Goal: Task Accomplishment & Management: Complete application form

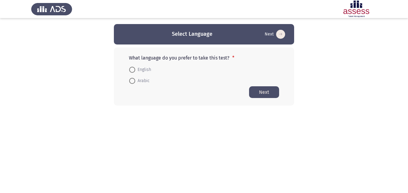
click at [131, 82] on span at bounding box center [132, 81] width 6 height 6
click at [131, 82] on input "Arabic" at bounding box center [132, 81] width 6 height 6
radio input "true"
click at [263, 94] on button "Next" at bounding box center [264, 92] width 30 height 12
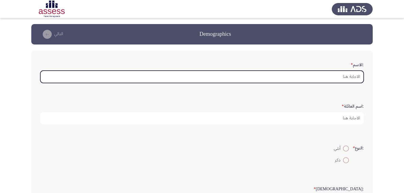
click at [282, 74] on input ":الاسم *" at bounding box center [201, 77] width 323 height 12
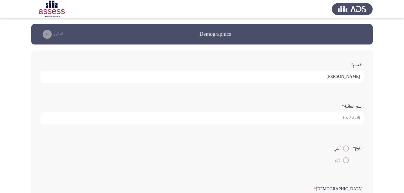
type input "[PERSON_NAME]"
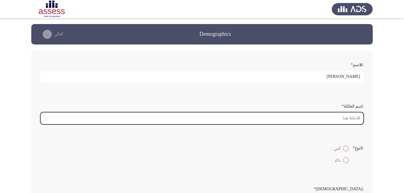
click at [336, 116] on input ":اسم العائلة *" at bounding box center [201, 118] width 323 height 12
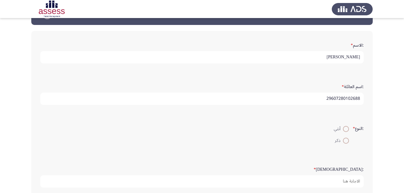
scroll to position [30, 0]
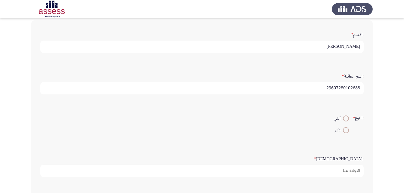
type input "29607280102688"
click at [346, 118] on span at bounding box center [346, 118] width 6 height 6
click at [346, 118] on input "أنثي" at bounding box center [346, 118] width 6 height 6
radio input "true"
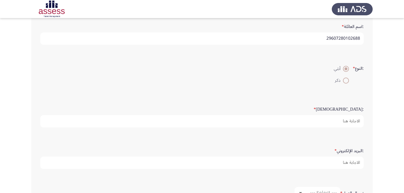
scroll to position [90, 0]
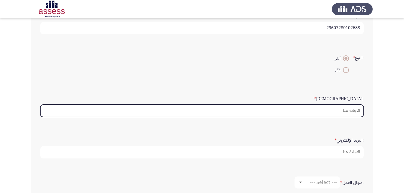
click at [351, 114] on input ":السن *" at bounding box center [201, 111] width 323 height 12
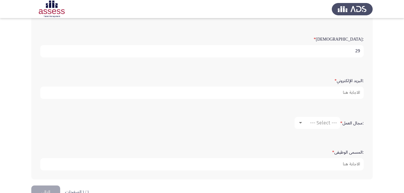
scroll to position [150, 0]
type input "29"
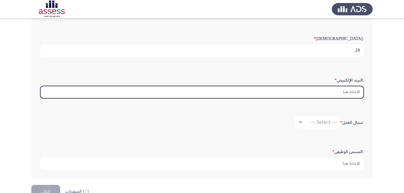
click at [334, 92] on input ":البريد الإلكتروني *" at bounding box center [201, 92] width 323 height 12
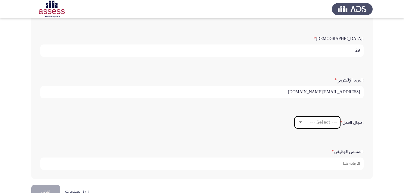
click at [323, 122] on span "--- Select ---" at bounding box center [323, 122] width 27 height 6
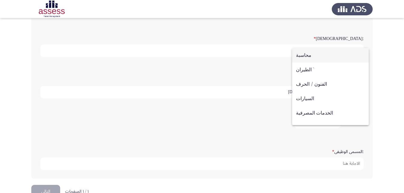
click at [264, 116] on div at bounding box center [202, 96] width 404 height 193
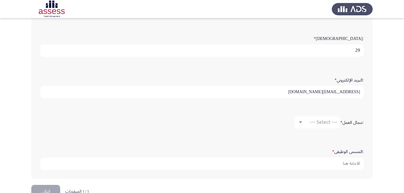
click at [307, 90] on input "[EMAIL_ADDRESS][DOMAIN_NAME]" at bounding box center [201, 92] width 323 height 12
click at [311, 91] on input "[EMAIL_ADDRESS][DOMAIN_NAME]" at bounding box center [201, 92] width 323 height 12
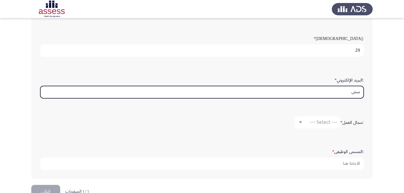
type input "س"
click at [337, 96] on input ":البريد الإلكتروني *" at bounding box center [201, 92] width 323 height 12
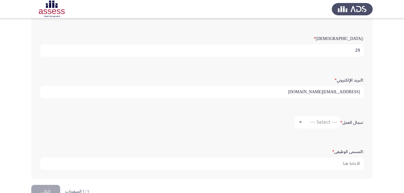
type input "[EMAIL_ADDRESS][DOMAIN_NAME]"
click at [320, 118] on mat-select "--- Select ---" at bounding box center [317, 122] width 46 height 12
click at [303, 122] on div "--- Select ---" at bounding box center [320, 122] width 34 height 6
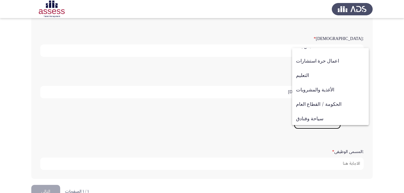
scroll to position [120, 0]
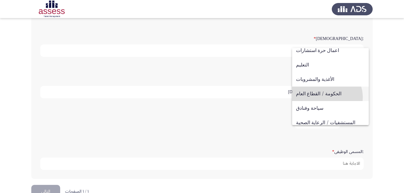
click at [327, 97] on span "الحكومة / القطاع العام" at bounding box center [330, 94] width 69 height 14
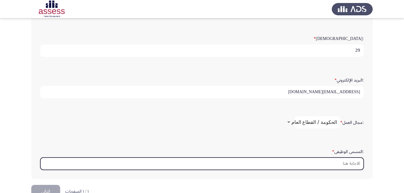
click at [321, 164] on input ":المسمى الوظيفى *" at bounding box center [201, 164] width 323 height 12
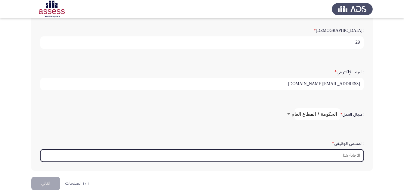
scroll to position [166, 0]
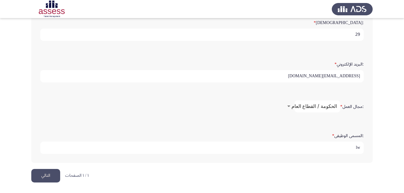
type input "l"
type input "مصرفى ب"
drag, startPoint x: 49, startPoint y: 177, endPoint x: 51, endPoint y: 173, distance: 4.1
click at [50, 176] on button "التالي" at bounding box center [45, 176] width 29 height 14
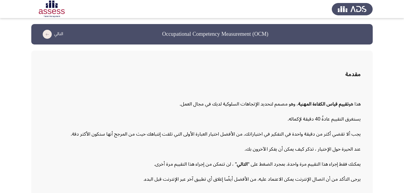
scroll to position [28, 0]
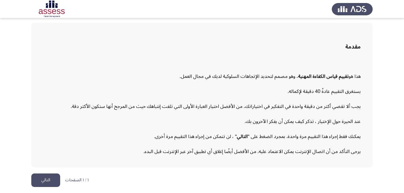
click at [47, 180] on button "التالي" at bounding box center [45, 181] width 29 height 14
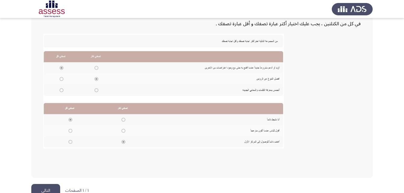
scroll to position [131, 0]
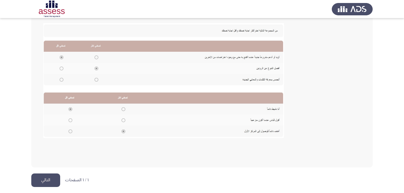
click at [47, 180] on button "التالي" at bounding box center [45, 181] width 29 height 14
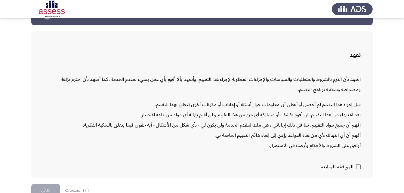
scroll to position [29, 0]
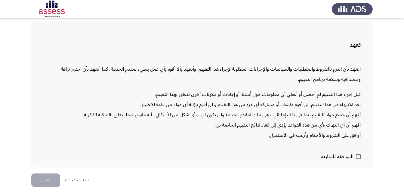
click at [359, 155] on span at bounding box center [358, 156] width 5 height 5
click at [358, 159] on input "الموافقة للمتابعة" at bounding box center [358, 159] width 0 height 0
checkbox input "true"
click at [44, 177] on button "التالي" at bounding box center [45, 181] width 29 height 14
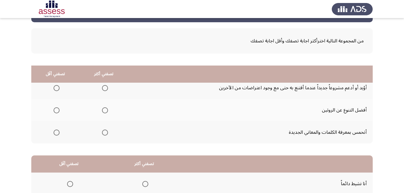
scroll to position [20, 0]
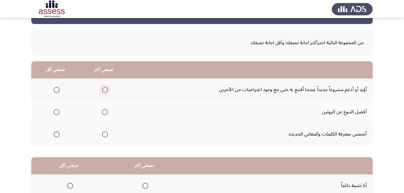
click at [105, 89] on span "Select an option" at bounding box center [105, 90] width 6 height 6
click at [105, 89] on input "Select an option" at bounding box center [105, 90] width 6 height 6
click at [104, 113] on span "Select an option" at bounding box center [105, 112] width 6 height 6
click at [104, 113] on input "Select an option" at bounding box center [105, 112] width 6 height 6
click at [57, 132] on span "Select an option" at bounding box center [57, 134] width 6 height 6
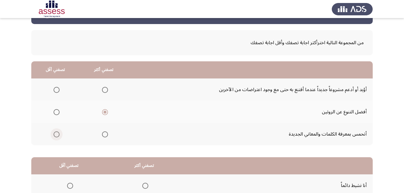
click at [57, 132] on input "Select an option" at bounding box center [57, 134] width 6 height 6
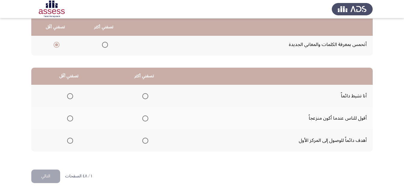
scroll to position [111, 0]
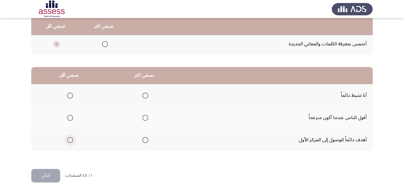
click at [68, 140] on span "Select an option" at bounding box center [70, 140] width 6 height 6
click at [68, 140] on input "Select an option" at bounding box center [70, 140] width 6 height 6
click at [145, 118] on span "Select an option" at bounding box center [145, 118] width 6 height 6
click at [145, 118] on input "Select an option" at bounding box center [145, 118] width 6 height 6
click at [44, 172] on button "التالي" at bounding box center [45, 176] width 29 height 14
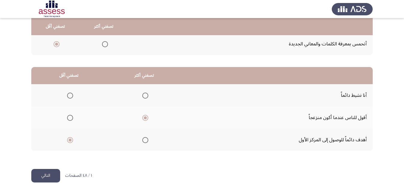
scroll to position [0, 0]
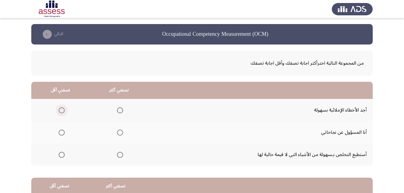
click at [61, 109] on span "Select an option" at bounding box center [62, 110] width 6 height 6
click at [61, 109] on input "Select an option" at bounding box center [62, 110] width 6 height 6
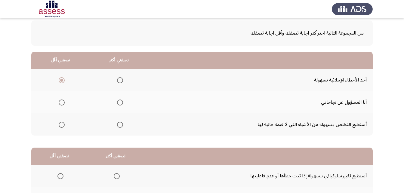
click at [118, 122] on span "Select an option" at bounding box center [120, 125] width 6 height 6
click at [118, 122] on input "Select an option" at bounding box center [120, 125] width 6 height 6
click at [118, 103] on span "Select an option" at bounding box center [120, 103] width 6 height 6
click at [118, 103] on input "Select an option" at bounding box center [120, 103] width 6 height 6
click at [118, 124] on span "Select an option" at bounding box center [120, 125] width 6 height 6
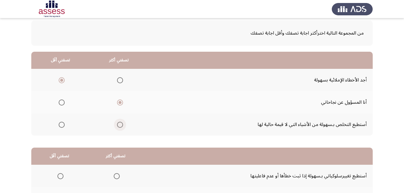
click at [118, 124] on input "Select an option" at bounding box center [120, 125] width 6 height 6
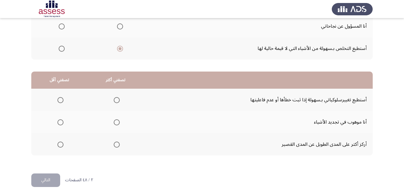
scroll to position [111, 0]
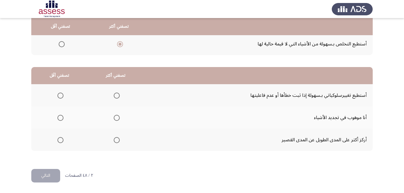
click at [117, 94] on span "Select an option" at bounding box center [117, 96] width 6 height 6
click at [117, 94] on input "Select an option" at bounding box center [117, 96] width 6 height 6
click at [58, 138] on span "Select an option" at bounding box center [60, 140] width 6 height 6
click at [58, 138] on input "Select an option" at bounding box center [60, 140] width 6 height 6
click at [46, 176] on button "التالي" at bounding box center [45, 176] width 29 height 14
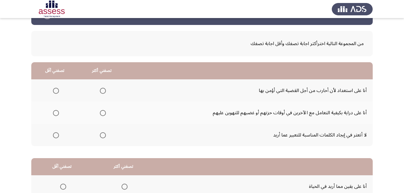
scroll to position [30, 0]
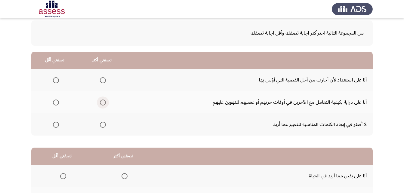
click at [104, 101] on span "Select an option" at bounding box center [103, 103] width 6 height 6
click at [104, 101] on input "Select an option" at bounding box center [103, 103] width 6 height 6
click at [55, 125] on span "Select an option" at bounding box center [56, 125] width 6 height 6
click at [55, 125] on input "Select an option" at bounding box center [56, 125] width 6 height 6
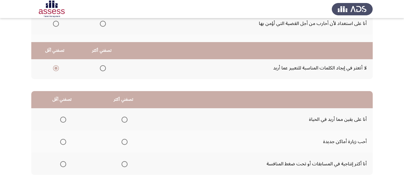
scroll to position [111, 0]
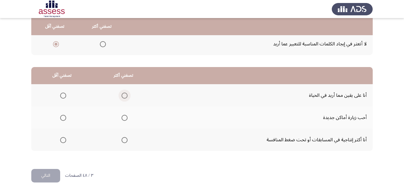
click at [121, 96] on span "Select an option" at bounding box center [124, 96] width 6 height 6
click at [121, 96] on input "Select an option" at bounding box center [124, 96] width 6 height 6
click at [123, 119] on span "Select an option" at bounding box center [124, 118] width 6 height 6
click at [123, 119] on input "Select an option" at bounding box center [124, 118] width 6 height 6
click at [62, 97] on span "Select an option" at bounding box center [63, 96] width 6 height 6
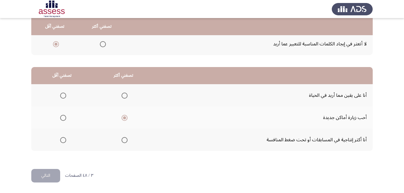
click at [62, 97] on input "Select an option" at bounding box center [63, 96] width 6 height 6
click at [48, 172] on button "التالي" at bounding box center [45, 176] width 29 height 14
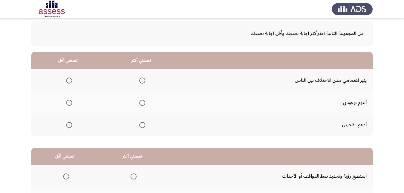
scroll to position [30, 0]
click at [141, 79] on span "Select an option" at bounding box center [142, 80] width 6 height 6
click at [141, 79] on input "Select an option" at bounding box center [142, 80] width 6 height 6
click at [66, 125] on span "Select an option" at bounding box center [69, 125] width 6 height 6
click at [66, 125] on input "Select an option" at bounding box center [69, 125] width 6 height 6
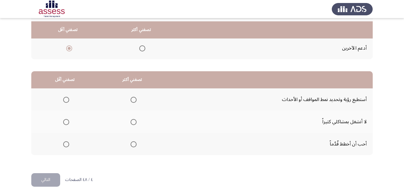
scroll to position [111, 0]
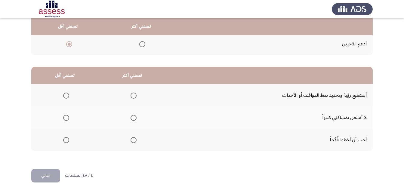
click at [132, 117] on span "Select an option" at bounding box center [134, 118] width 6 height 6
click at [132, 117] on input "Select an option" at bounding box center [134, 118] width 6 height 6
click at [67, 97] on span "Select an option" at bounding box center [66, 96] width 6 height 6
click at [67, 97] on input "Select an option" at bounding box center [66, 96] width 6 height 6
click at [48, 173] on button "التالي" at bounding box center [45, 176] width 29 height 14
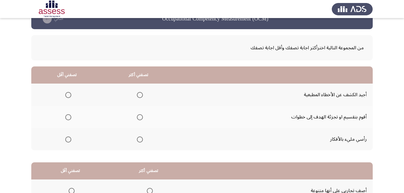
scroll to position [30, 0]
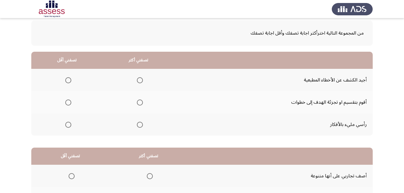
click at [64, 77] on mat-radio-button "Select an option" at bounding box center [67, 80] width 8 height 6
click at [69, 80] on span "Select an option" at bounding box center [68, 80] width 6 height 6
click at [69, 80] on input "Select an option" at bounding box center [68, 80] width 6 height 6
click at [140, 103] on span "Select an option" at bounding box center [140, 103] width 6 height 6
click at [140, 103] on input "Select an option" at bounding box center [140, 103] width 6 height 6
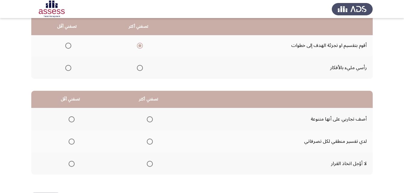
scroll to position [90, 0]
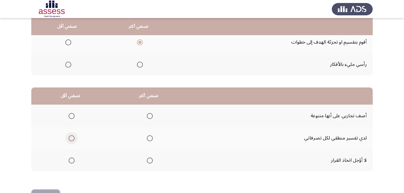
click at [73, 138] on span "Select an option" at bounding box center [72, 138] width 6 height 6
click at [73, 138] on input "Select an option" at bounding box center [72, 138] width 6 height 6
click at [150, 116] on span "Select an option" at bounding box center [150, 116] width 6 height 6
click at [150, 116] on input "Select an option" at bounding box center [150, 116] width 6 height 6
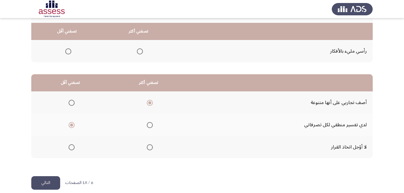
scroll to position [111, 0]
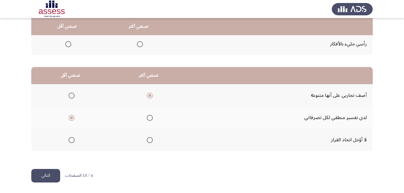
click at [43, 171] on button "التالي" at bounding box center [45, 176] width 29 height 14
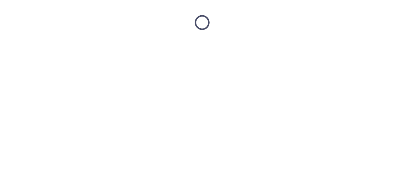
scroll to position [0, 0]
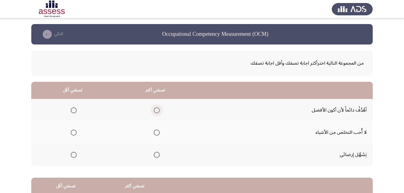
click at [157, 109] on span "Select an option" at bounding box center [157, 110] width 6 height 6
click at [157, 109] on input "Select an option" at bounding box center [157, 110] width 6 height 6
click at [151, 155] on label "Select an option" at bounding box center [155, 155] width 8 height 6
click at [154, 155] on input "Select an option" at bounding box center [157, 155] width 6 height 6
click at [154, 109] on span "Select an option" at bounding box center [157, 110] width 6 height 6
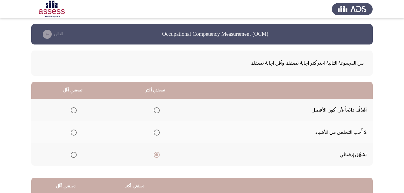
click at [154, 109] on input "Select an option" at bounding box center [157, 110] width 6 height 6
click at [157, 133] on span "Select an option" at bounding box center [157, 133] width 6 height 6
click at [157, 133] on input "Select an option" at bounding box center [157, 133] width 6 height 6
click at [72, 154] on span "Select an option" at bounding box center [74, 155] width 6 height 6
click at [72, 154] on input "Select an option" at bounding box center [74, 155] width 6 height 6
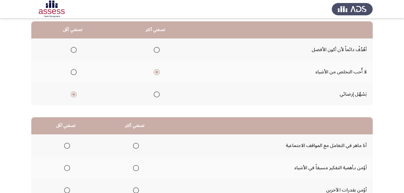
scroll to position [90, 0]
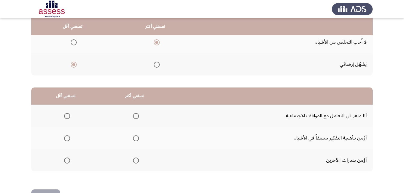
click at [135, 158] on span "Select an option" at bounding box center [136, 161] width 6 height 6
click at [135, 158] on input "Select an option" at bounding box center [136, 161] width 6 height 6
click at [66, 116] on span "Select an option" at bounding box center [67, 116] width 6 height 6
click at [66, 116] on input "Select an option" at bounding box center [67, 116] width 6 height 6
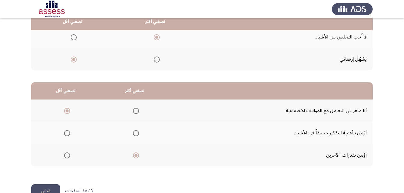
scroll to position [111, 0]
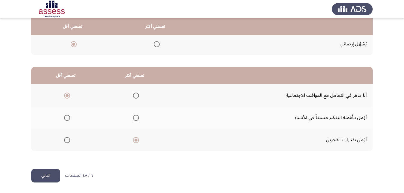
click at [48, 175] on button "التالي" at bounding box center [45, 176] width 29 height 14
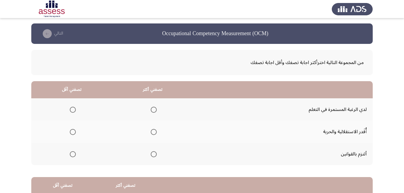
scroll to position [30, 0]
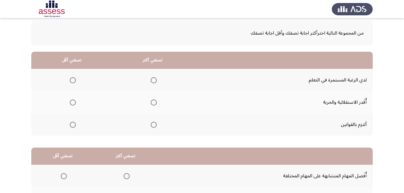
click at [156, 98] on th at bounding box center [152, 102] width 81 height 22
click at [155, 101] on span "Select an option" at bounding box center [154, 103] width 6 height 6
click at [155, 101] on input "Select an option" at bounding box center [154, 103] width 6 height 6
click at [74, 125] on span "Select an option" at bounding box center [73, 125] width 6 height 6
click at [74, 125] on input "Select an option" at bounding box center [73, 125] width 6 height 6
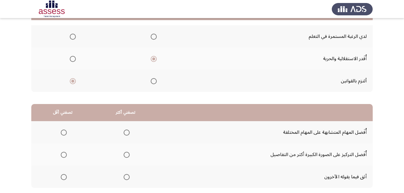
scroll to position [90, 0]
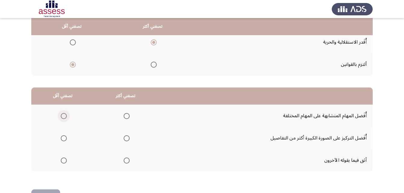
click at [63, 117] on span "Select an option" at bounding box center [64, 116] width 6 height 6
click at [63, 117] on input "Select an option" at bounding box center [64, 116] width 6 height 6
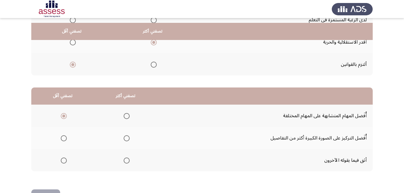
scroll to position [111, 0]
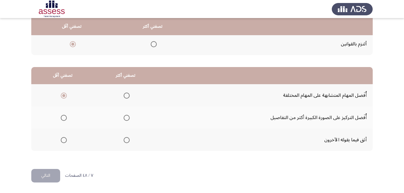
click at [62, 139] on span "Select an option" at bounding box center [64, 140] width 6 height 6
click at [62, 139] on input "Select an option" at bounding box center [64, 140] width 6 height 6
click at [126, 91] on mat-radio-group "Select an option" at bounding box center [125, 95] width 8 height 10
click at [125, 94] on span "Select an option" at bounding box center [127, 96] width 6 height 6
click at [125, 94] on input "Select an option" at bounding box center [127, 96] width 6 height 6
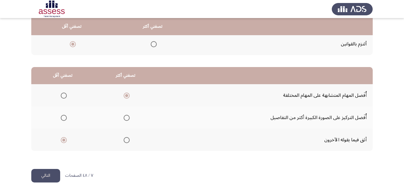
click at [125, 117] on span "Select an option" at bounding box center [127, 118] width 6 height 6
click at [125, 117] on input "Select an option" at bounding box center [127, 118] width 6 height 6
click at [47, 178] on button "التالي" at bounding box center [45, 176] width 29 height 14
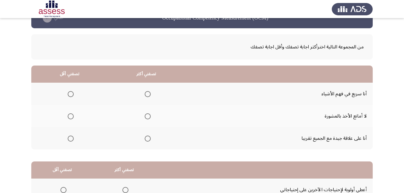
scroll to position [30, 0]
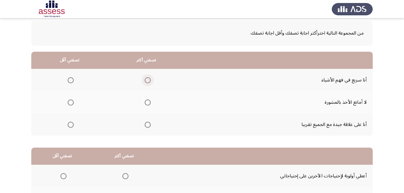
click at [146, 79] on span "Select an option" at bounding box center [148, 80] width 6 height 6
click at [146, 79] on input "Select an option" at bounding box center [148, 80] width 6 height 6
click at [146, 104] on span "Select an option" at bounding box center [148, 103] width 6 height 6
click at [146, 104] on input "Select an option" at bounding box center [148, 103] width 6 height 6
click at [72, 126] on span "Select an option" at bounding box center [71, 125] width 6 height 6
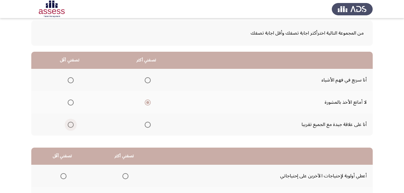
click at [72, 126] on input "Select an option" at bounding box center [71, 125] width 6 height 6
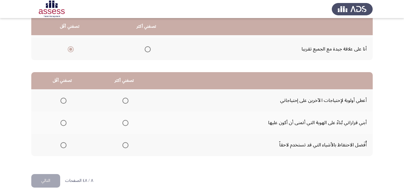
scroll to position [111, 0]
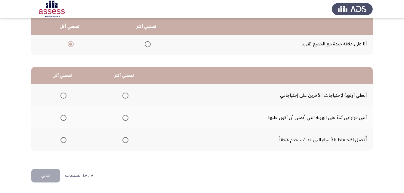
click at [64, 139] on span "Select an option" at bounding box center [63, 140] width 6 height 6
click at [64, 139] on input "Select an option" at bounding box center [63, 140] width 6 height 6
click at [125, 93] on span "Select an option" at bounding box center [125, 96] width 6 height 6
click at [125, 93] on input "Select an option" at bounding box center [125, 96] width 6 height 6
click at [52, 176] on button "التالي" at bounding box center [45, 176] width 29 height 14
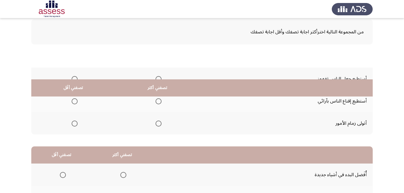
scroll to position [20, 0]
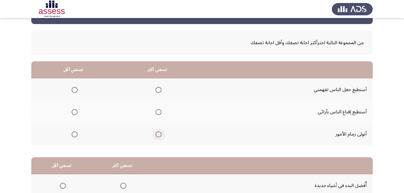
click at [156, 137] on span "Select an option" at bounding box center [158, 134] width 6 height 6
click at [156, 137] on input "Select an option" at bounding box center [158, 134] width 6 height 6
click at [72, 112] on span "Select an option" at bounding box center [75, 112] width 6 height 6
click at [72, 112] on input "Select an option" at bounding box center [75, 112] width 6 height 6
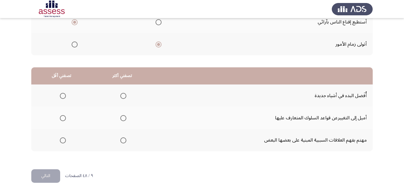
scroll to position [111, 0]
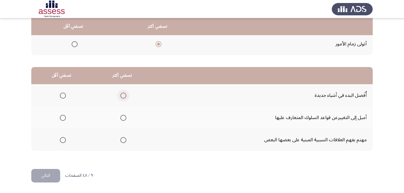
click at [125, 96] on span "Select an option" at bounding box center [123, 96] width 6 height 6
click at [125, 96] on input "Select an option" at bounding box center [123, 96] width 6 height 6
click at [60, 140] on span "Select an option" at bounding box center [63, 140] width 6 height 6
click at [60, 140] on input "Select an option" at bounding box center [63, 140] width 6 height 6
click at [45, 176] on button "التالي" at bounding box center [45, 176] width 29 height 14
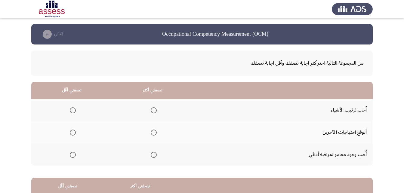
scroll to position [30, 0]
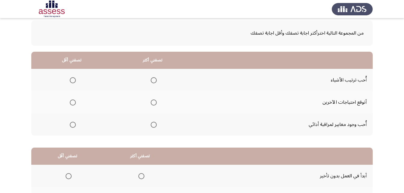
click at [73, 103] on span "Select an option" at bounding box center [73, 103] width 6 height 6
click at [73, 103] on input "Select an option" at bounding box center [73, 103] width 6 height 6
click at [152, 82] on span "Select an option" at bounding box center [154, 80] width 6 height 6
click at [152, 82] on input "Select an option" at bounding box center [154, 80] width 6 height 6
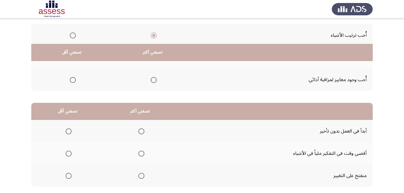
scroll to position [111, 0]
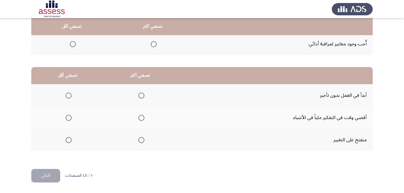
click at [138, 141] on span "Select an option" at bounding box center [141, 140] width 6 height 6
click at [138, 141] on input "Select an option" at bounding box center [141, 140] width 6 height 6
click at [69, 118] on span "Select an option" at bounding box center [69, 118] width 6 height 6
click at [69, 118] on input "Select an option" at bounding box center [69, 118] width 6 height 6
click at [43, 179] on button "التالي" at bounding box center [45, 176] width 29 height 14
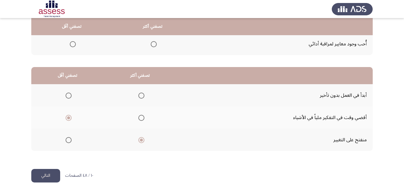
scroll to position [0, 0]
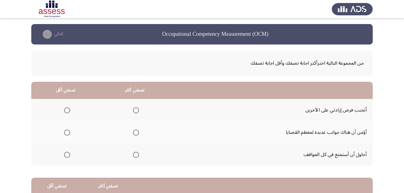
click at [133, 108] on span "Select an option" at bounding box center [136, 110] width 6 height 6
click at [133, 108] on input "Select an option" at bounding box center [136, 110] width 6 height 6
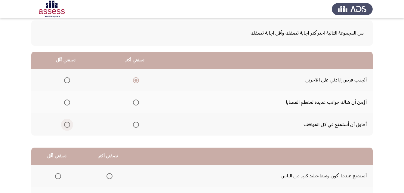
click at [64, 125] on span "Select an option" at bounding box center [67, 125] width 6 height 6
click at [64, 125] on input "Select an option" at bounding box center [67, 125] width 6 height 6
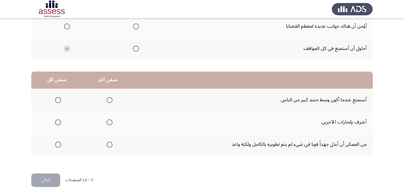
scroll to position [111, 0]
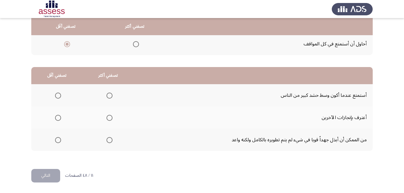
click at [60, 95] on span "Select an option" at bounding box center [58, 96] width 6 height 6
click at [60, 95] on input "Select an option" at bounding box center [58, 96] width 6 height 6
click at [115, 138] on th at bounding box center [107, 140] width 51 height 22
click at [112, 140] on th at bounding box center [107, 140] width 51 height 22
click at [106, 140] on span "Select an option" at bounding box center [109, 140] width 6 height 6
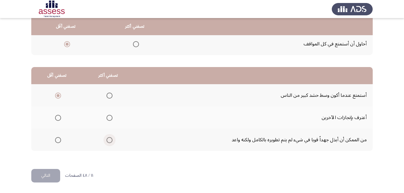
click at [106, 140] on input "Select an option" at bounding box center [109, 140] width 6 height 6
click at [53, 180] on button "التالي" at bounding box center [45, 176] width 29 height 14
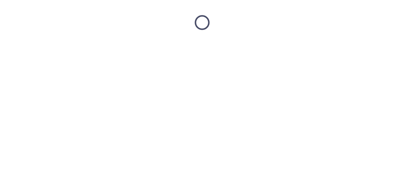
scroll to position [0, 0]
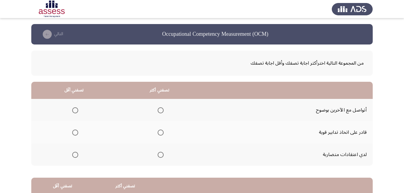
click at [161, 152] on span "Select an option" at bounding box center [161, 155] width 6 height 6
click at [161, 152] on input "Select an option" at bounding box center [161, 155] width 6 height 6
click at [76, 108] on span "Select an option" at bounding box center [75, 110] width 6 height 6
click at [76, 108] on input "Select an option" at bounding box center [75, 110] width 6 height 6
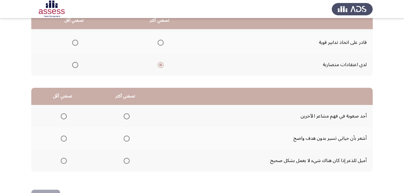
scroll to position [90, 0]
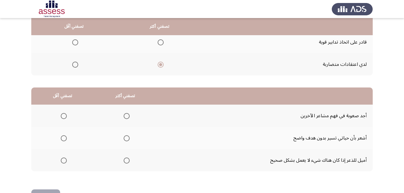
click at [64, 159] on span "Select an option" at bounding box center [64, 161] width 6 height 6
click at [64, 159] on input "Select an option" at bounding box center [64, 161] width 6 height 6
click at [125, 116] on span "Select an option" at bounding box center [127, 116] width 6 height 6
click at [125, 116] on input "Select an option" at bounding box center [127, 116] width 6 height 6
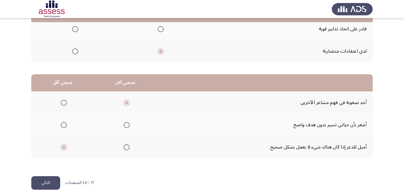
scroll to position [111, 0]
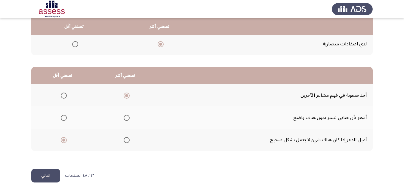
click at [54, 174] on button "التالي" at bounding box center [45, 176] width 29 height 14
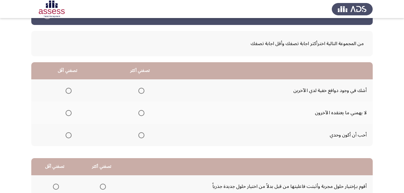
scroll to position [30, 0]
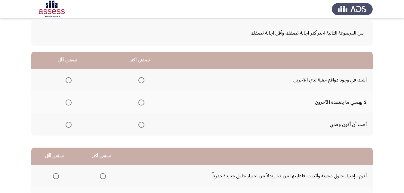
click at [142, 82] on span "Select an option" at bounding box center [141, 80] width 6 height 6
click at [142, 82] on input "Select an option" at bounding box center [141, 80] width 6 height 6
click at [141, 102] on span "Select an option" at bounding box center [141, 103] width 6 height 6
click at [141, 102] on input "Select an option" at bounding box center [141, 103] width 6 height 6
drag, startPoint x: 68, startPoint y: 79, endPoint x: 59, endPoint y: 125, distance: 45.9
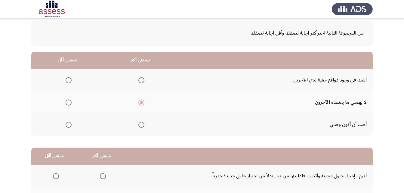
click at [59, 125] on tbody "أشك في وجود دوافع خفية لدي الآخرين لا يهمني ما يعتقده الآخرون أحب أن أكون وحدي" at bounding box center [201, 102] width 341 height 67
click at [141, 122] on span "Select an option" at bounding box center [141, 125] width 6 height 6
click at [141, 122] on input "Select an option" at bounding box center [141, 125] width 6 height 6
click at [71, 79] on span "Select an option" at bounding box center [69, 80] width 6 height 6
click at [71, 79] on input "Select an option" at bounding box center [69, 80] width 6 height 6
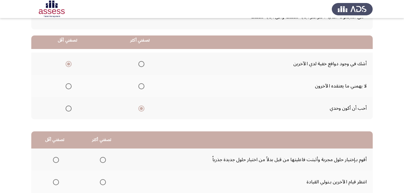
scroll to position [60, 0]
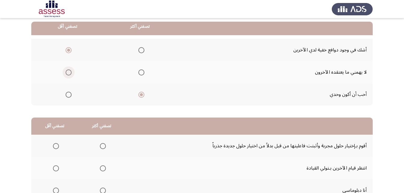
click at [67, 71] on span "Select an option" at bounding box center [69, 72] width 6 height 6
click at [67, 71] on input "Select an option" at bounding box center [69, 72] width 6 height 6
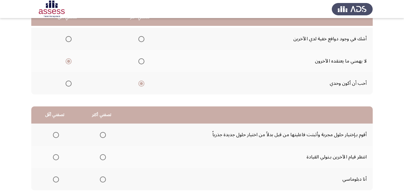
scroll to position [90, 0]
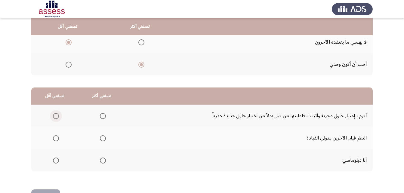
click at [56, 116] on span "Select an option" at bounding box center [56, 116] width 0 height 0
click at [56, 116] on input "Select an option" at bounding box center [56, 116] width 6 height 6
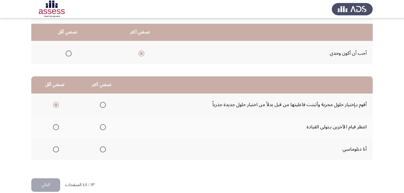
scroll to position [111, 0]
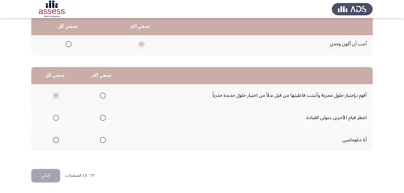
click at [101, 137] on span "Select an option" at bounding box center [103, 140] width 6 height 6
click at [101, 137] on input "Select an option" at bounding box center [103, 140] width 6 height 6
click at [38, 174] on button "التالي" at bounding box center [45, 176] width 29 height 14
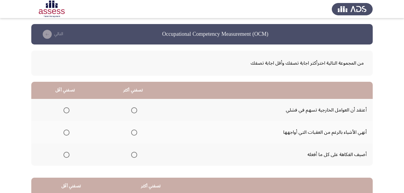
click at [134, 130] on span "Select an option" at bounding box center [134, 133] width 6 height 6
click at [134, 130] on input "Select an option" at bounding box center [134, 133] width 6 height 6
click at [65, 155] on span "Select an option" at bounding box center [66, 155] width 6 height 6
click at [65, 155] on input "Select an option" at bounding box center [66, 155] width 6 height 6
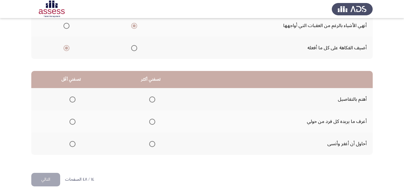
scroll to position [111, 0]
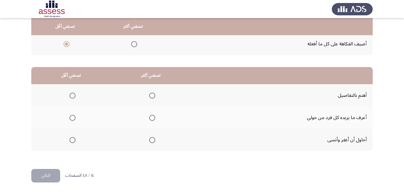
click at [150, 140] on span "Select an option" at bounding box center [152, 140] width 6 height 6
click at [150, 140] on input "Select an option" at bounding box center [152, 140] width 6 height 6
click at [72, 96] on span "Select an option" at bounding box center [72, 96] width 6 height 6
click at [72, 96] on input "Select an option" at bounding box center [72, 96] width 6 height 6
click at [71, 119] on span "Select an option" at bounding box center [72, 118] width 6 height 6
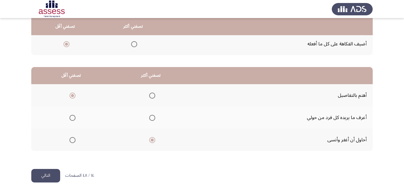
click at [71, 119] on input "Select an option" at bounding box center [72, 118] width 6 height 6
click at [44, 175] on button "التالي" at bounding box center [45, 176] width 29 height 14
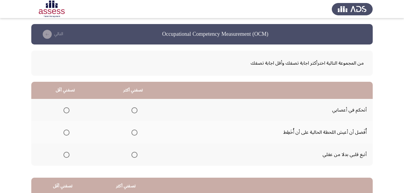
click at [131, 109] on span "Select an option" at bounding box center [134, 110] width 6 height 6
click at [131, 109] on input "Select an option" at bounding box center [134, 110] width 6 height 6
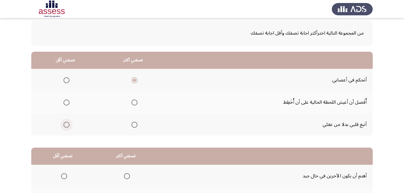
click at [65, 123] on span "Select an option" at bounding box center [66, 125] width 6 height 6
click at [65, 123] on input "Select an option" at bounding box center [66, 125] width 6 height 6
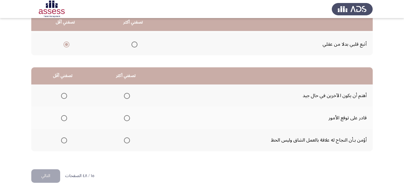
scroll to position [111, 0]
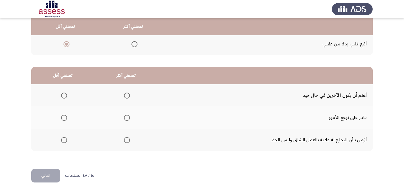
click at [66, 119] on th at bounding box center [62, 117] width 63 height 22
click at [64, 118] on span "Select an option" at bounding box center [64, 118] width 6 height 6
click at [64, 118] on input "Select an option" at bounding box center [64, 118] width 6 height 6
click at [127, 142] on span "Select an option" at bounding box center [127, 140] width 6 height 6
click at [127, 142] on input "Select an option" at bounding box center [127, 140] width 6 height 6
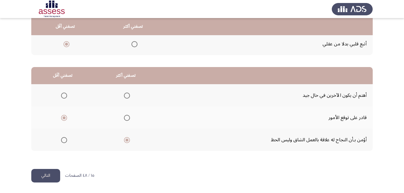
click at [48, 180] on button "التالي" at bounding box center [45, 176] width 29 height 14
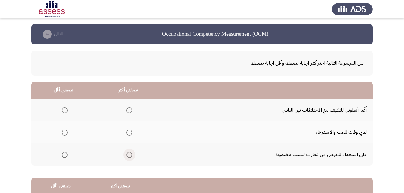
click at [127, 154] on span "Select an option" at bounding box center [129, 155] width 6 height 6
click at [127, 154] on input "Select an option" at bounding box center [129, 155] width 6 height 6
click at [65, 128] on mat-radio-group "Select an option" at bounding box center [63, 132] width 8 height 10
click at [62, 135] on span "Select an option" at bounding box center [65, 133] width 6 height 6
click at [62, 135] on input "Select an option" at bounding box center [65, 133] width 6 height 6
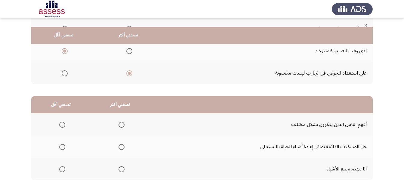
scroll to position [90, 0]
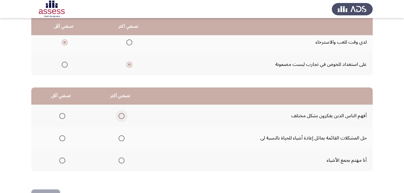
click at [121, 114] on span "Select an option" at bounding box center [121, 116] width 6 height 6
click at [121, 114] on input "Select an option" at bounding box center [121, 116] width 6 height 6
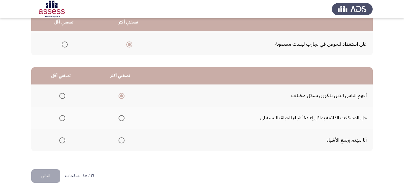
scroll to position [111, 0]
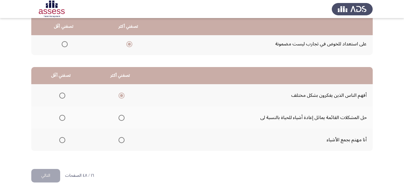
click at [61, 139] on span "Select an option" at bounding box center [62, 140] width 6 height 6
click at [61, 139] on input "Select an option" at bounding box center [62, 140] width 6 height 6
click at [42, 175] on button "التالي" at bounding box center [45, 176] width 29 height 14
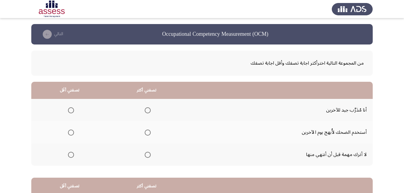
click at [149, 111] on span "Select an option" at bounding box center [148, 110] width 6 height 6
click at [149, 111] on input "Select an option" at bounding box center [148, 110] width 6 height 6
click at [72, 130] on span "Select an option" at bounding box center [71, 133] width 6 height 6
click at [72, 130] on input "Select an option" at bounding box center [71, 133] width 6 height 6
click at [148, 155] on span "Select an option" at bounding box center [148, 155] width 6 height 6
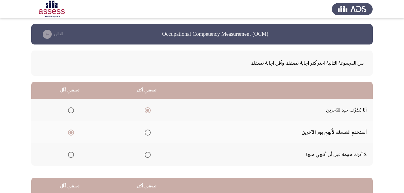
click at [148, 155] on input "Select an option" at bounding box center [148, 155] width 6 height 6
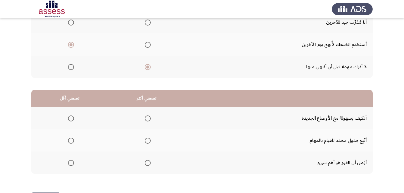
scroll to position [90, 0]
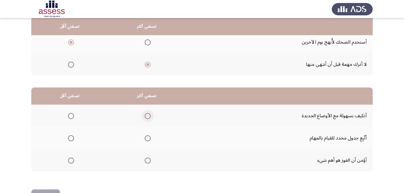
click at [147, 115] on span "Select an option" at bounding box center [148, 116] width 6 height 6
click at [147, 115] on input "Select an option" at bounding box center [148, 116] width 6 height 6
click at [71, 160] on span "Select an option" at bounding box center [71, 161] width 6 height 6
click at [71, 160] on input "Select an option" at bounding box center [71, 161] width 6 height 6
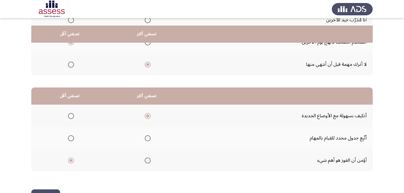
scroll to position [111, 0]
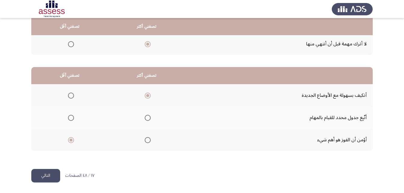
click at [40, 175] on button "التالي" at bounding box center [45, 176] width 29 height 14
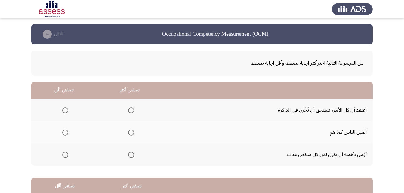
click at [129, 129] on mat-radio-button "Select an option" at bounding box center [130, 132] width 8 height 6
click at [130, 134] on span "Select an option" at bounding box center [131, 133] width 6 height 6
click at [130, 134] on input "Select an option" at bounding box center [131, 133] width 6 height 6
click at [68, 110] on span "Select an option" at bounding box center [65, 110] width 6 height 6
click at [68, 110] on input "Select an option" at bounding box center [65, 110] width 6 height 6
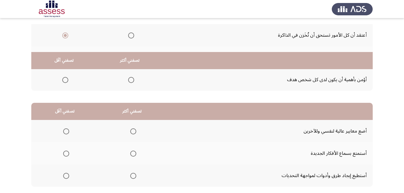
scroll to position [111, 0]
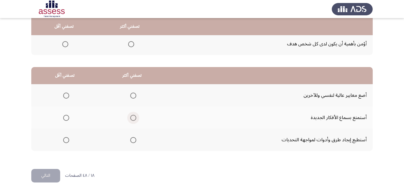
click at [131, 117] on span "Select an option" at bounding box center [133, 118] width 6 height 6
click at [131, 117] on input "Select an option" at bounding box center [133, 118] width 6 height 6
click at [65, 96] on span "Select an option" at bounding box center [66, 96] width 6 height 6
click at [65, 96] on input "Select an option" at bounding box center [66, 96] width 6 height 6
click at [39, 172] on button "التالي" at bounding box center [45, 176] width 29 height 14
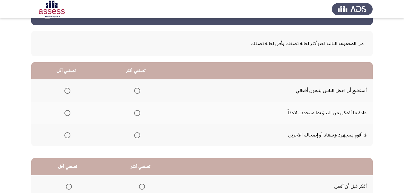
scroll to position [30, 0]
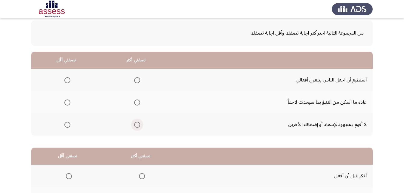
click at [137, 124] on span "Select an option" at bounding box center [137, 125] width 6 height 6
click at [137, 124] on input "Select an option" at bounding box center [137, 125] width 6 height 6
click at [66, 78] on span "Select an option" at bounding box center [67, 80] width 6 height 6
click at [66, 78] on input "Select an option" at bounding box center [67, 80] width 6 height 6
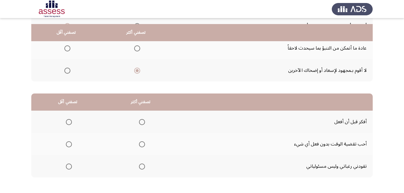
scroll to position [90, 0]
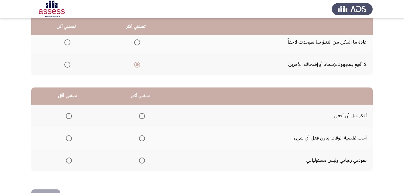
click at [144, 116] on th at bounding box center [140, 116] width 73 height 22
click at [141, 117] on span "Select an option" at bounding box center [142, 116] width 6 height 6
click at [141, 117] on input "Select an option" at bounding box center [142, 116] width 6 height 6
click at [67, 161] on span "Select an option" at bounding box center [69, 161] width 6 height 6
click at [67, 161] on input "Select an option" at bounding box center [69, 161] width 6 height 6
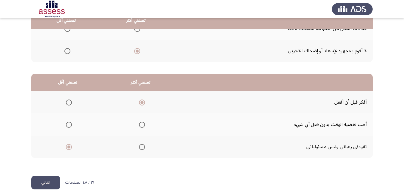
scroll to position [111, 0]
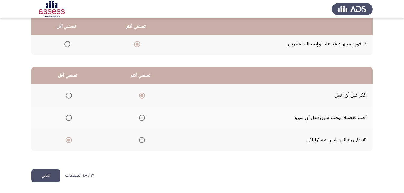
click at [49, 173] on button "التالي" at bounding box center [45, 176] width 29 height 14
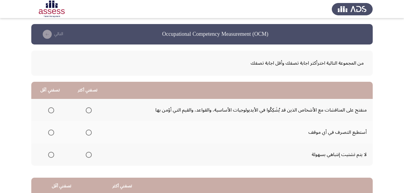
click at [86, 137] on mat-radio-group "Select an option" at bounding box center [87, 132] width 8 height 10
click at [86, 132] on span "Select an option" at bounding box center [89, 133] width 6 height 6
click at [86, 132] on input "Select an option" at bounding box center [89, 133] width 6 height 6
click at [51, 109] on span "Select an option" at bounding box center [51, 110] width 6 height 6
click at [51, 109] on input "Select an option" at bounding box center [51, 110] width 6 height 6
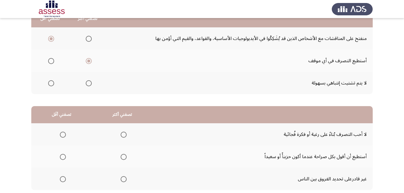
scroll to position [90, 0]
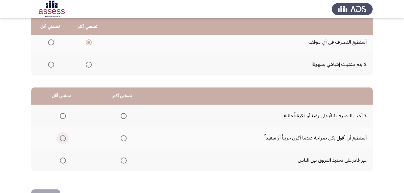
click at [62, 137] on span "Select an option" at bounding box center [63, 138] width 6 height 6
click at [62, 137] on input "Select an option" at bounding box center [63, 138] width 6 height 6
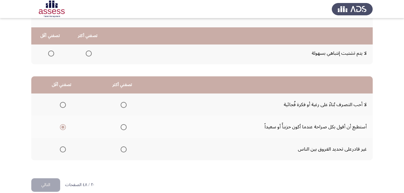
scroll to position [111, 0]
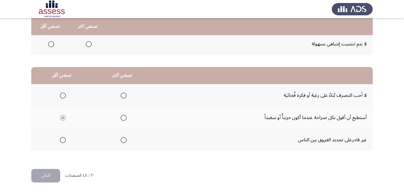
click at [121, 95] on span "Select an option" at bounding box center [124, 96] width 6 height 6
click at [121, 95] on input "Select an option" at bounding box center [124, 96] width 6 height 6
click at [37, 178] on button "التالي" at bounding box center [45, 176] width 29 height 14
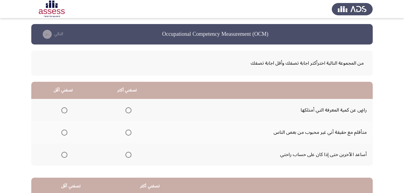
click at [60, 109] on label "Select an option" at bounding box center [63, 110] width 8 height 6
click at [61, 109] on input "Select an option" at bounding box center [64, 110] width 6 height 6
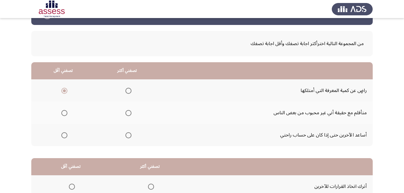
scroll to position [30, 0]
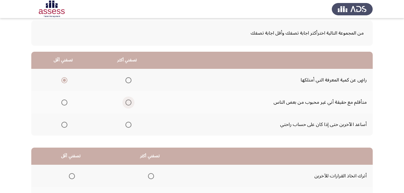
click at [126, 103] on span "Select an option" at bounding box center [128, 103] width 6 height 6
click at [126, 103] on input "Select an option" at bounding box center [128, 103] width 6 height 6
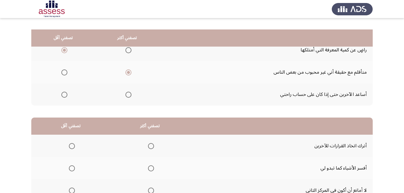
scroll to position [90, 0]
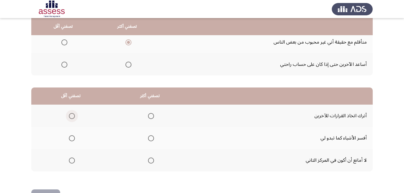
click at [74, 115] on span "Select an option" at bounding box center [72, 116] width 6 height 6
click at [74, 115] on input "Select an option" at bounding box center [72, 116] width 6 height 6
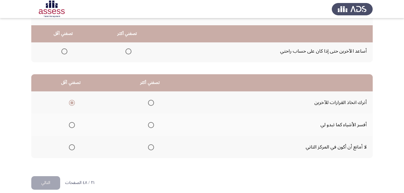
scroll to position [111, 0]
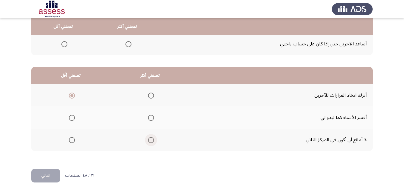
click at [149, 142] on span "Select an option" at bounding box center [151, 140] width 6 height 6
click at [149, 142] on input "Select an option" at bounding box center [151, 140] width 6 height 6
click at [43, 176] on button "التالي" at bounding box center [45, 176] width 29 height 14
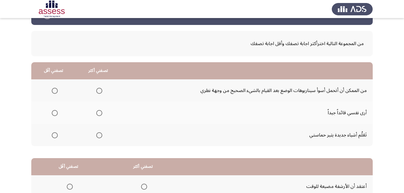
scroll to position [30, 0]
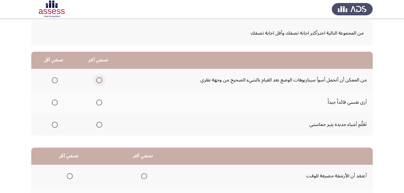
click at [100, 81] on span "Select an option" at bounding box center [99, 80] width 6 height 6
click at [100, 81] on input "Select an option" at bounding box center [99, 80] width 6 height 6
click at [55, 102] on span "Select an option" at bounding box center [55, 103] width 6 height 6
click at [55, 102] on input "Select an option" at bounding box center [55, 103] width 6 height 6
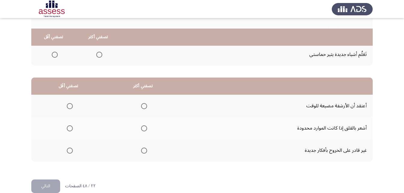
scroll to position [111, 0]
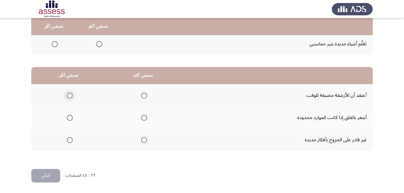
drag, startPoint x: 72, startPoint y: 94, endPoint x: 72, endPoint y: 90, distance: 3.6
click at [72, 93] on th at bounding box center [68, 95] width 74 height 22
click at [73, 95] on th at bounding box center [68, 95] width 74 height 22
click at [146, 120] on th at bounding box center [143, 117] width 75 height 22
click at [145, 118] on span "Select an option" at bounding box center [144, 118] width 6 height 6
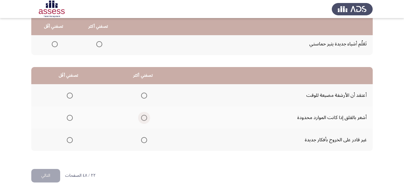
click at [145, 118] on input "Select an option" at bounding box center [144, 118] width 6 height 6
click at [46, 178] on button "التالي" at bounding box center [45, 176] width 29 height 14
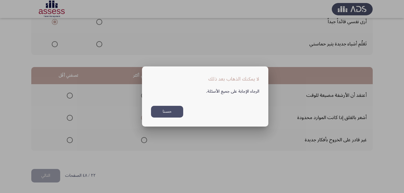
scroll to position [0, 0]
click at [214, 105] on div "الرجاء الإجابة على جميع الأسئلة. حسنا" at bounding box center [205, 100] width 123 height 35
click at [173, 110] on button "حسنا" at bounding box center [167, 112] width 32 height 12
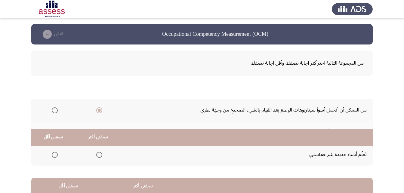
scroll to position [111, 0]
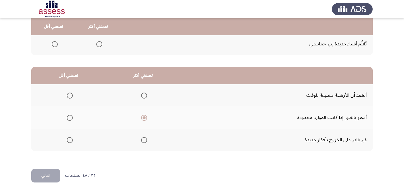
click at [68, 91] on mat-radio-group "Select an option" at bounding box center [68, 95] width 8 height 10
click at [72, 95] on span "Select an option" at bounding box center [70, 96] width 6 height 6
click at [72, 95] on input "Select an option" at bounding box center [70, 96] width 6 height 6
click at [43, 175] on button "التالي" at bounding box center [45, 176] width 29 height 14
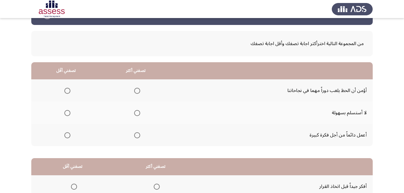
scroll to position [30, 0]
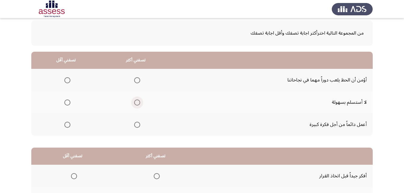
click at [132, 102] on label "Select an option" at bounding box center [136, 103] width 8 height 6
click at [134, 102] on input "Select an option" at bounding box center [137, 103] width 6 height 6
click at [67, 79] on span "Select an option" at bounding box center [67, 80] width 6 height 6
click at [67, 79] on input "Select an option" at bounding box center [67, 80] width 6 height 6
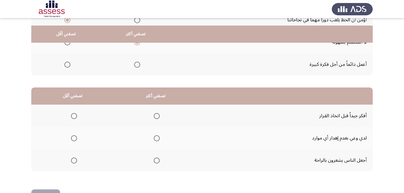
scroll to position [111, 0]
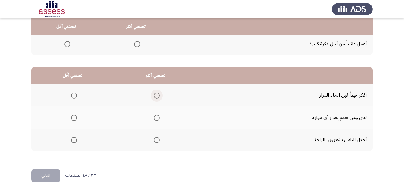
click at [154, 94] on span "Select an option" at bounding box center [157, 96] width 6 height 6
click at [154, 94] on input "Select an option" at bounding box center [157, 96] width 6 height 6
click at [70, 140] on label "Select an option" at bounding box center [73, 140] width 8 height 6
click at [71, 140] on input "Select an option" at bounding box center [74, 140] width 6 height 6
click at [47, 175] on button "التالي" at bounding box center [45, 176] width 29 height 14
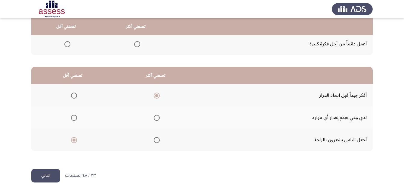
scroll to position [0, 0]
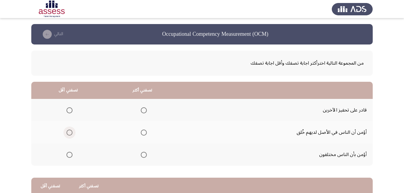
click at [70, 132] on span "Select an option" at bounding box center [69, 133] width 6 height 6
click at [70, 132] on input "Select an option" at bounding box center [69, 133] width 6 height 6
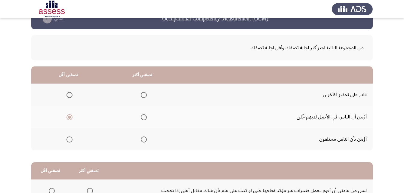
scroll to position [30, 0]
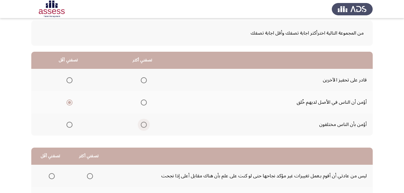
click at [145, 125] on span "Select an option" at bounding box center [144, 125] width 6 height 6
click at [145, 125] on input "Select an option" at bounding box center [144, 125] width 6 height 6
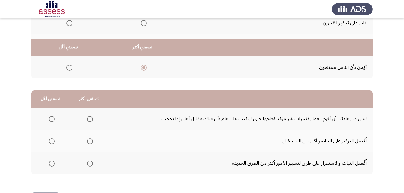
scroll to position [111, 0]
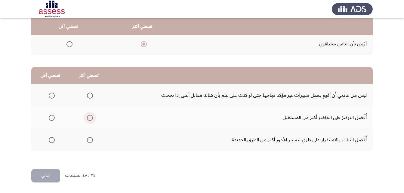
click at [89, 118] on span "Select an option" at bounding box center [90, 118] width 6 height 6
click at [89, 118] on input "Select an option" at bounding box center [90, 118] width 6 height 6
click at [51, 140] on span "Select an option" at bounding box center [52, 140] width 6 height 6
click at [51, 140] on input "Select an option" at bounding box center [52, 140] width 6 height 6
click at [48, 175] on button "التالي" at bounding box center [45, 176] width 29 height 14
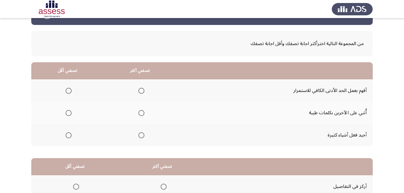
scroll to position [30, 0]
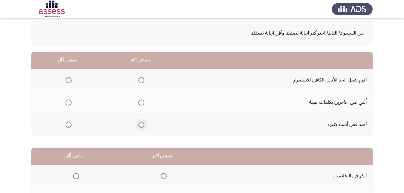
click at [138, 125] on span "Select an option" at bounding box center [141, 125] width 6 height 6
click at [138, 125] on input "Select an option" at bounding box center [141, 125] width 6 height 6
click at [66, 79] on span "Select an option" at bounding box center [69, 80] width 6 height 6
click at [66, 79] on input "Select an option" at bounding box center [69, 80] width 6 height 6
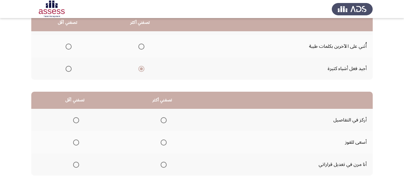
scroll to position [90, 0]
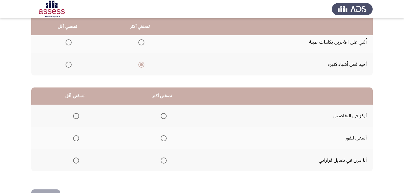
click at [161, 160] on span "Select an option" at bounding box center [164, 161] width 6 height 6
click at [161, 160] on input "Select an option" at bounding box center [164, 161] width 6 height 6
drag, startPoint x: 69, startPoint y: 116, endPoint x: 72, endPoint y: 115, distance: 3.4
click at [71, 116] on th at bounding box center [74, 116] width 87 height 22
click at [73, 115] on span "Select an option" at bounding box center [76, 116] width 6 height 6
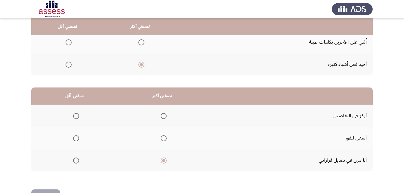
click at [73, 115] on input "Select an option" at bounding box center [76, 116] width 6 height 6
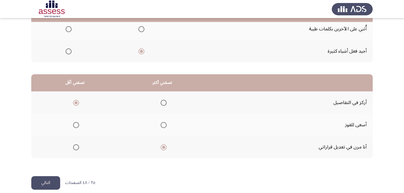
scroll to position [111, 0]
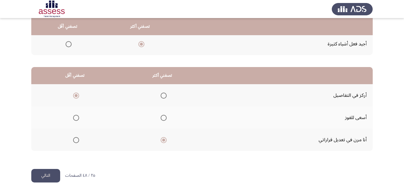
click at [51, 174] on button "التالي" at bounding box center [45, 176] width 29 height 14
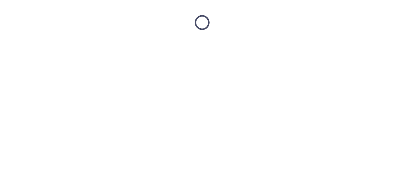
scroll to position [0, 0]
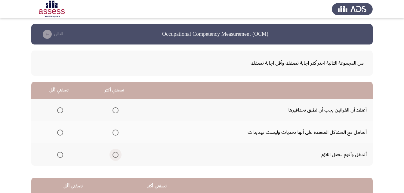
click at [115, 155] on span "Select an option" at bounding box center [115, 155] width 6 height 6
click at [115, 155] on input "Select an option" at bounding box center [115, 155] width 6 height 6
click at [61, 109] on span "Select an option" at bounding box center [60, 110] width 6 height 6
click at [61, 109] on input "Select an option" at bounding box center [60, 110] width 6 height 6
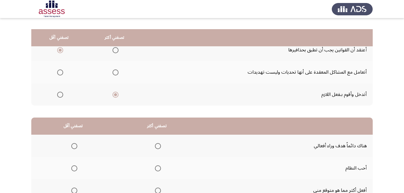
scroll to position [90, 0]
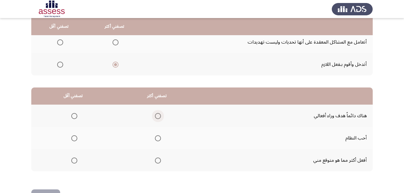
click at [156, 114] on span "Select an option" at bounding box center [158, 116] width 6 height 6
click at [156, 114] on input "Select an option" at bounding box center [158, 116] width 6 height 6
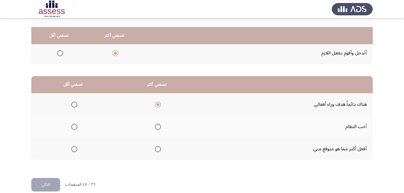
scroll to position [111, 0]
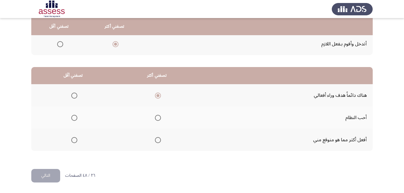
click at [74, 140] on span "Select an option" at bounding box center [74, 140] width 0 height 0
click at [74, 140] on input "Select an option" at bounding box center [74, 140] width 6 height 6
click at [44, 181] on button "التالي" at bounding box center [45, 176] width 29 height 14
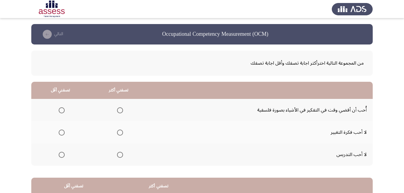
scroll to position [30, 0]
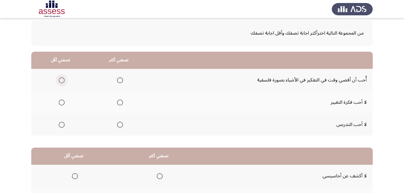
click at [58, 80] on label "Select an option" at bounding box center [60, 80] width 8 height 6
click at [59, 80] on input "Select an option" at bounding box center [62, 80] width 6 height 6
click at [61, 79] on span "Select an option" at bounding box center [61, 80] width 3 height 3
click at [61, 79] on input "Select an option" at bounding box center [62, 80] width 6 height 6
click at [63, 125] on span "Select an option" at bounding box center [62, 125] width 6 height 6
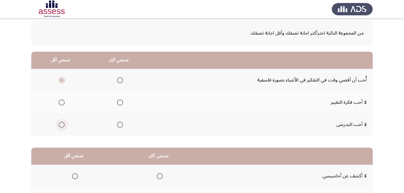
click at [63, 125] on input "Select an option" at bounding box center [62, 125] width 6 height 6
drag, startPoint x: 112, startPoint y: 105, endPoint x: 119, endPoint y: 104, distance: 6.4
click at [112, 106] on th at bounding box center [119, 102] width 58 height 22
click at [120, 103] on span "Select an option" at bounding box center [120, 103] width 6 height 6
click at [120, 103] on input "Select an option" at bounding box center [120, 103] width 6 height 6
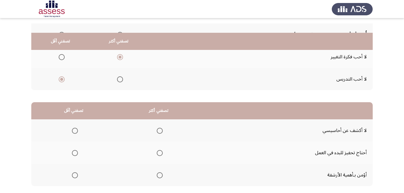
scroll to position [90, 0]
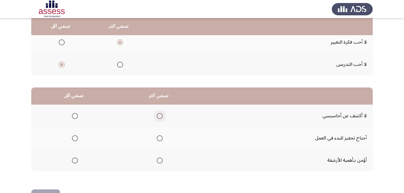
click at [159, 115] on span "Select an option" at bounding box center [160, 116] width 6 height 6
click at [159, 115] on input "Select an option" at bounding box center [160, 116] width 6 height 6
click at [78, 135] on th at bounding box center [73, 138] width 85 height 22
click at [77, 135] on span "Select an option" at bounding box center [75, 138] width 6 height 6
click at [77, 135] on input "Select an option" at bounding box center [75, 138] width 6 height 6
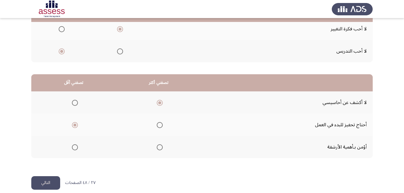
scroll to position [111, 0]
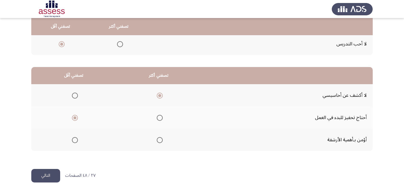
click at [47, 177] on button "التالي" at bounding box center [45, 176] width 29 height 14
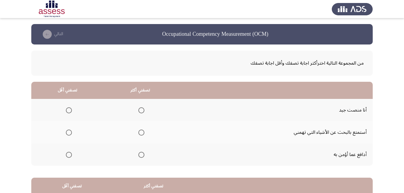
click at [137, 109] on label "Select an option" at bounding box center [140, 110] width 8 height 6
click at [138, 109] on input "Select an option" at bounding box center [141, 110] width 6 height 6
click at [138, 132] on label "Select an option" at bounding box center [140, 133] width 8 height 6
click at [138, 132] on input "Select an option" at bounding box center [141, 133] width 6 height 6
click at [67, 155] on span "Select an option" at bounding box center [69, 155] width 6 height 6
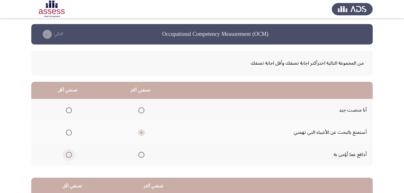
click at [67, 155] on input "Select an option" at bounding box center [69, 155] width 6 height 6
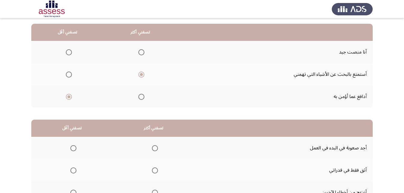
scroll to position [111, 0]
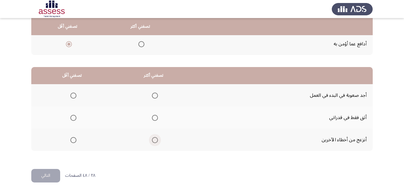
click at [154, 141] on span "Select an option" at bounding box center [155, 140] width 6 height 6
click at [154, 141] on input "Select an option" at bounding box center [155, 140] width 6 height 6
click at [73, 94] on span "Select an option" at bounding box center [73, 96] width 6 height 6
click at [73, 94] on input "Select an option" at bounding box center [73, 96] width 6 height 6
click at [44, 174] on button "التالي" at bounding box center [45, 176] width 29 height 14
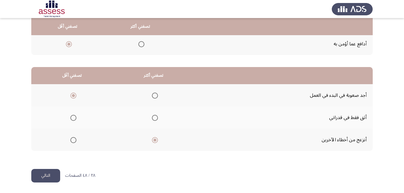
scroll to position [0, 0]
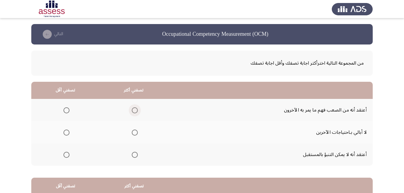
click at [133, 111] on span "Select an option" at bounding box center [135, 110] width 6 height 6
click at [133, 111] on input "Select an option" at bounding box center [135, 110] width 6 height 6
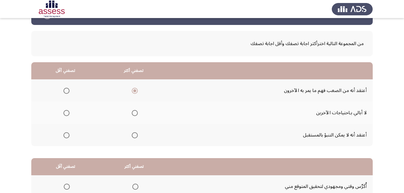
scroll to position [30, 0]
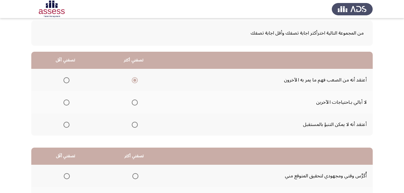
click at [66, 127] on span "Select an option" at bounding box center [66, 125] width 6 height 6
click at [66, 127] on input "Select an option" at bounding box center [66, 125] width 6 height 6
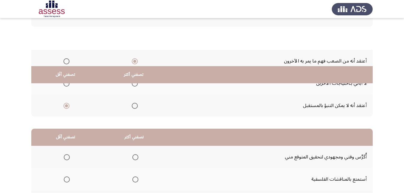
scroll to position [111, 0]
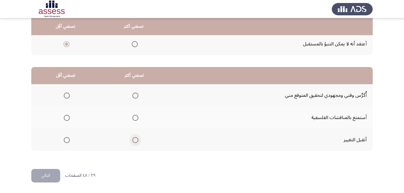
click at [132, 142] on span "Select an option" at bounding box center [135, 140] width 6 height 6
click at [132, 142] on input "Select an option" at bounding box center [135, 140] width 6 height 6
click at [66, 96] on span "Select an option" at bounding box center [67, 96] width 6 height 6
click at [66, 96] on input "Select an option" at bounding box center [67, 96] width 6 height 6
click at [46, 180] on button "التالي" at bounding box center [45, 176] width 29 height 14
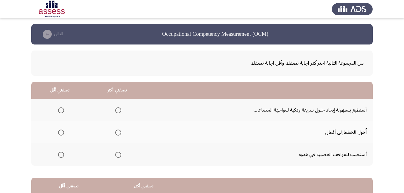
scroll to position [30, 0]
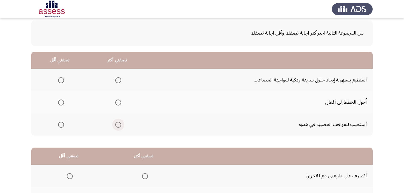
click at [116, 125] on span "Select an option" at bounding box center [118, 125] width 6 height 6
click at [116, 125] on input "Select an option" at bounding box center [118, 125] width 6 height 6
click at [61, 103] on span "Select an option" at bounding box center [61, 103] width 0 height 0
click at [61, 102] on input "Select an option" at bounding box center [61, 103] width 6 height 6
click at [117, 80] on span "Select an option" at bounding box center [118, 80] width 6 height 6
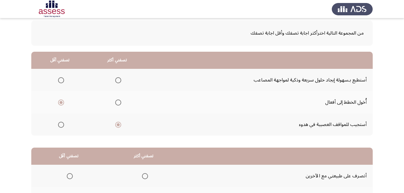
click at [117, 80] on input "Select an option" at bounding box center [118, 80] width 6 height 6
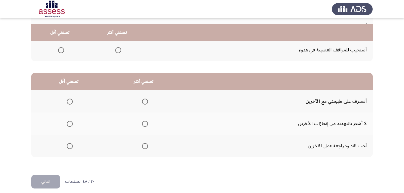
scroll to position [111, 0]
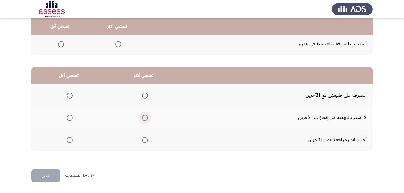
click at [144, 118] on span "Select an option" at bounding box center [145, 118] width 6 height 6
click at [144, 118] on input "Select an option" at bounding box center [145, 118] width 6 height 6
click at [71, 119] on span "Select an option" at bounding box center [70, 118] width 6 height 6
click at [71, 119] on input "Select an option" at bounding box center [70, 118] width 6 height 6
click at [142, 96] on span "Select an option" at bounding box center [145, 96] width 6 height 6
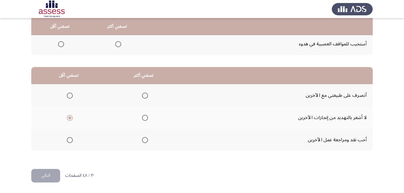
click at [142, 96] on input "Select an option" at bounding box center [145, 96] width 6 height 6
click at [50, 174] on button "التالي" at bounding box center [45, 176] width 29 height 14
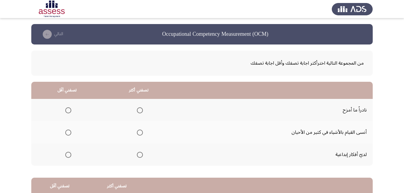
click at [66, 109] on span "Select an option" at bounding box center [68, 110] width 6 height 6
click at [66, 109] on input "Select an option" at bounding box center [68, 110] width 6 height 6
click at [69, 132] on span "Select an option" at bounding box center [68, 133] width 6 height 6
click at [69, 132] on input "Select an option" at bounding box center [68, 133] width 6 height 6
click at [140, 155] on span "Select an option" at bounding box center [140, 155] width 0 height 0
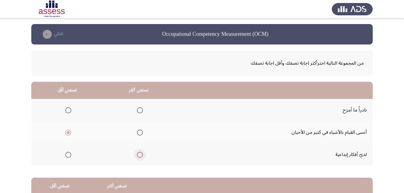
click at [139, 155] on input "Select an option" at bounding box center [140, 155] width 6 height 6
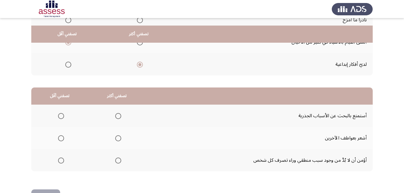
scroll to position [111, 0]
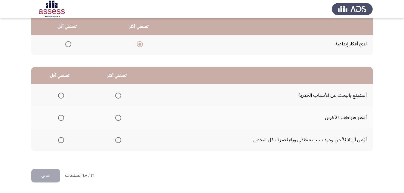
click at [118, 141] on span "Select an option" at bounding box center [118, 140] width 6 height 6
click at [118, 141] on input "Select an option" at bounding box center [118, 140] width 6 height 6
click at [61, 117] on span "Select an option" at bounding box center [61, 118] width 6 height 6
click at [61, 117] on input "Select an option" at bounding box center [61, 118] width 6 height 6
click at [45, 180] on button "التالي" at bounding box center [45, 176] width 29 height 14
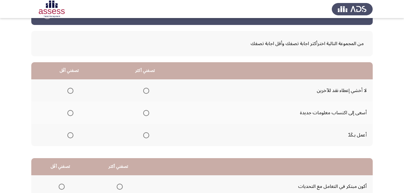
scroll to position [30, 0]
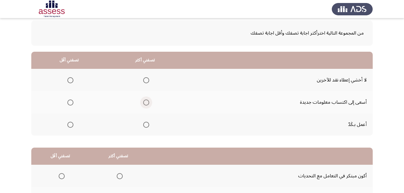
click at [144, 101] on span "Select an option" at bounding box center [146, 103] width 6 height 6
click at [144, 101] on input "Select an option" at bounding box center [146, 103] width 6 height 6
click at [70, 82] on span "Select an option" at bounding box center [70, 80] width 6 height 6
click at [70, 82] on input "Select an option" at bounding box center [70, 80] width 6 height 6
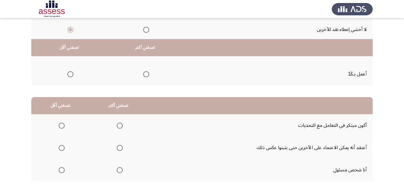
scroll to position [111, 0]
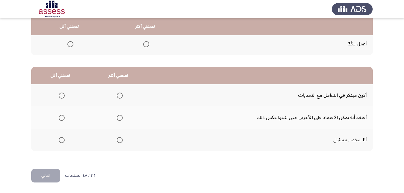
click at [121, 143] on span "Select an option" at bounding box center [120, 140] width 6 height 6
click at [121, 143] on input "Select an option" at bounding box center [120, 140] width 6 height 6
click at [62, 116] on span "Select an option" at bounding box center [62, 118] width 6 height 6
click at [62, 116] on input "Select an option" at bounding box center [62, 118] width 6 height 6
click at [43, 174] on button "التالي" at bounding box center [45, 176] width 29 height 14
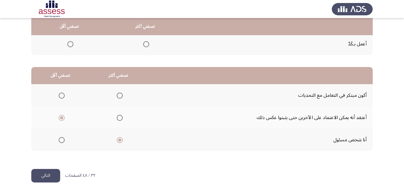
scroll to position [0, 0]
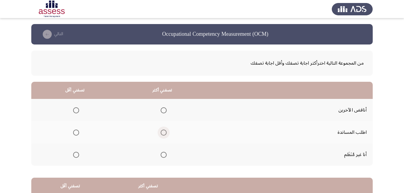
click at [161, 132] on span "Select an option" at bounding box center [164, 133] width 6 height 6
click at [161, 132] on input "Select an option" at bounding box center [164, 133] width 6 height 6
drag, startPoint x: 69, startPoint y: 155, endPoint x: 74, endPoint y: 155, distance: 4.8
click at [71, 156] on th at bounding box center [74, 154] width 87 height 22
click at [75, 155] on span "Select an option" at bounding box center [76, 155] width 6 height 6
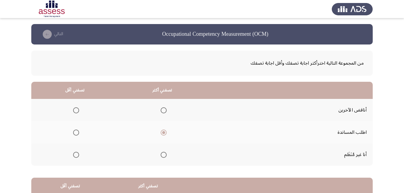
click at [75, 155] on input "Select an option" at bounding box center [76, 155] width 6 height 6
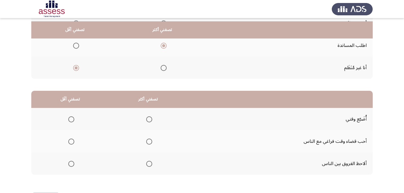
scroll to position [90, 0]
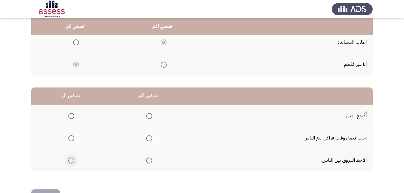
click at [69, 159] on span "Select an option" at bounding box center [71, 161] width 6 height 6
click at [69, 159] on input "Select an option" at bounding box center [71, 161] width 6 height 6
click at [152, 141] on th at bounding box center [148, 138] width 78 height 22
click at [147, 137] on span "Select an option" at bounding box center [149, 138] width 6 height 6
click at [147, 137] on input "Select an option" at bounding box center [149, 138] width 6 height 6
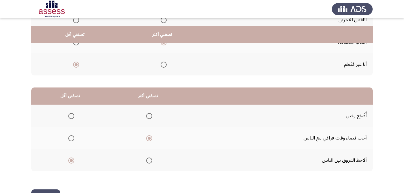
scroll to position [111, 0]
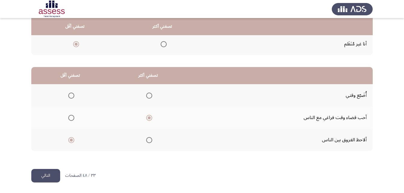
click at [43, 176] on button "التالي" at bounding box center [45, 176] width 29 height 14
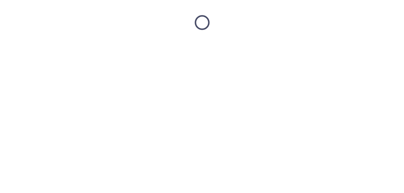
scroll to position [0, 0]
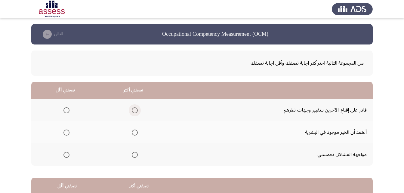
click at [132, 109] on span "Select an option" at bounding box center [135, 110] width 6 height 6
click at [132, 109] on input "Select an option" at bounding box center [135, 110] width 6 height 6
click at [132, 133] on span "Select an option" at bounding box center [135, 133] width 6 height 6
click at [132, 133] on input "Select an option" at bounding box center [135, 133] width 6 height 6
click at [66, 152] on span "Select an option" at bounding box center [66, 155] width 6 height 6
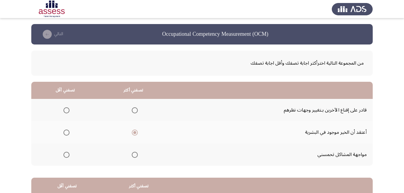
click at [66, 152] on input "Select an option" at bounding box center [66, 155] width 6 height 6
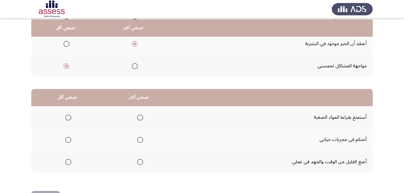
scroll to position [90, 0]
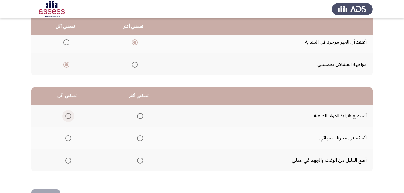
click at [71, 116] on span "Select an option" at bounding box center [68, 116] width 6 height 6
click at [71, 116] on input "Select an option" at bounding box center [68, 116] width 6 height 6
click at [141, 140] on span "Select an option" at bounding box center [140, 138] width 6 height 6
click at [141, 140] on input "Select an option" at bounding box center [140, 138] width 6 height 6
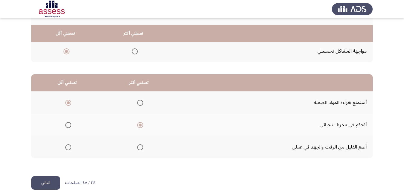
scroll to position [111, 0]
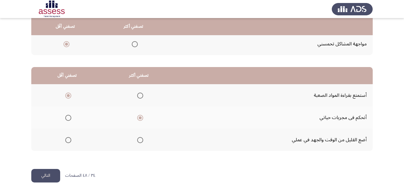
click at [68, 137] on mat-radio-button "Select an option" at bounding box center [67, 140] width 8 height 6
click at [68, 141] on span "Select an option" at bounding box center [68, 140] width 6 height 6
click at [68, 141] on input "Select an option" at bounding box center [68, 140] width 6 height 6
click at [41, 177] on button "التالي" at bounding box center [45, 176] width 29 height 14
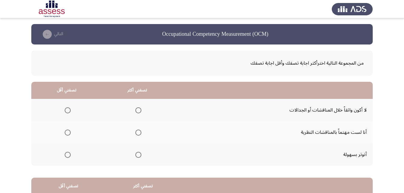
click at [65, 110] on span "Select an option" at bounding box center [68, 110] width 6 height 6
click at [65, 110] on input "Select an option" at bounding box center [68, 110] width 6 height 6
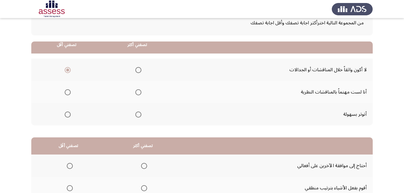
scroll to position [60, 0]
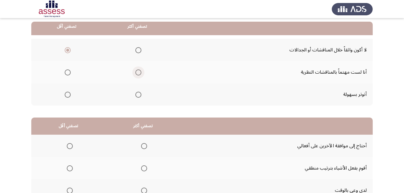
click at [139, 72] on span "Select an option" at bounding box center [138, 72] width 6 height 6
click at [139, 72] on input "Select an option" at bounding box center [138, 72] width 6 height 6
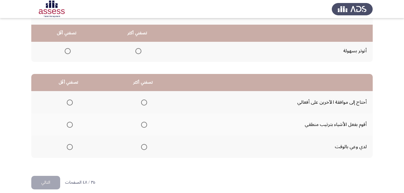
scroll to position [111, 0]
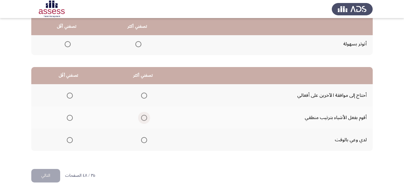
click at [145, 118] on span "Select an option" at bounding box center [144, 118] width 6 height 6
click at [145, 118] on input "Select an option" at bounding box center [144, 118] width 6 height 6
click at [67, 94] on span "Select an option" at bounding box center [70, 96] width 6 height 6
click at [67, 94] on input "Select an option" at bounding box center [70, 96] width 6 height 6
click at [51, 173] on button "التالي" at bounding box center [45, 176] width 29 height 14
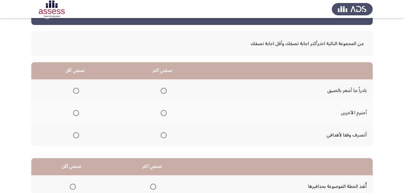
scroll to position [30, 0]
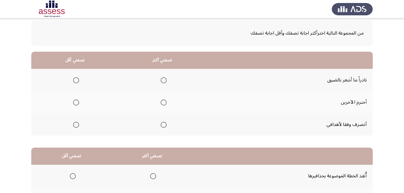
click at [161, 101] on span "Select an option" at bounding box center [164, 103] width 6 height 6
click at [161, 101] on input "Select an option" at bounding box center [164, 103] width 6 height 6
click at [76, 78] on span "Select an option" at bounding box center [76, 80] width 6 height 6
click at [76, 78] on input "Select an option" at bounding box center [76, 80] width 6 height 6
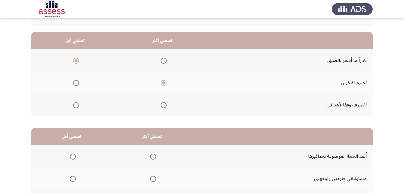
scroll to position [60, 0]
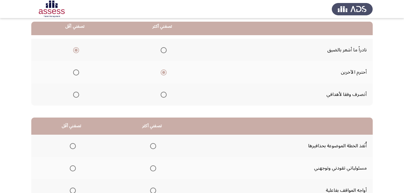
click at [163, 51] on span "Select an option" at bounding box center [164, 50] width 6 height 6
click at [163, 51] on input "Select an option" at bounding box center [164, 50] width 6 height 6
click at [162, 94] on span "Select an option" at bounding box center [164, 95] width 6 height 6
click at [162, 94] on input "Select an option" at bounding box center [164, 95] width 6 height 6
click at [74, 72] on span "Select an option" at bounding box center [76, 72] width 6 height 6
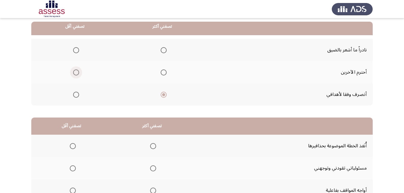
click at [74, 72] on input "Select an option" at bounding box center [76, 72] width 6 height 6
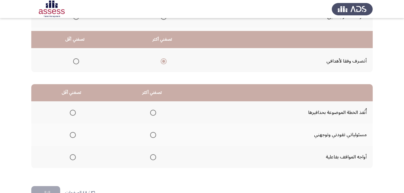
scroll to position [111, 0]
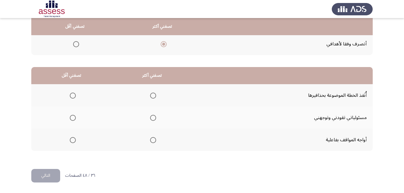
click at [72, 95] on span "Select an option" at bounding box center [73, 96] width 6 height 6
click at [72, 95] on input "Select an option" at bounding box center [73, 96] width 6 height 6
click at [150, 117] on span "Select an option" at bounding box center [153, 118] width 6 height 6
click at [150, 117] on input "Select an option" at bounding box center [153, 118] width 6 height 6
click at [51, 173] on button "التالي" at bounding box center [45, 176] width 29 height 14
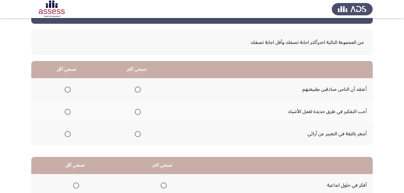
scroll to position [20, 0]
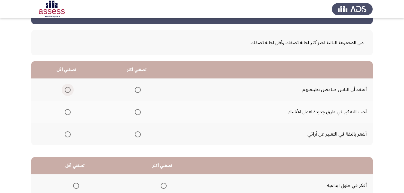
click at [69, 89] on span "Select an option" at bounding box center [68, 90] width 6 height 6
click at [69, 89] on input "Select an option" at bounding box center [68, 90] width 6 height 6
click at [135, 111] on span "Select an option" at bounding box center [138, 112] width 6 height 6
click at [135, 111] on input "Select an option" at bounding box center [138, 112] width 6 height 6
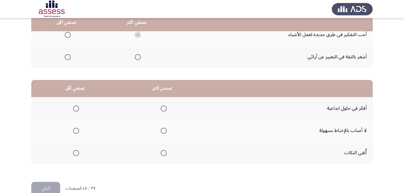
scroll to position [111, 0]
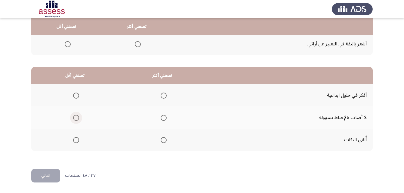
click at [76, 120] on span "Select an option" at bounding box center [76, 118] width 6 height 6
click at [76, 120] on input "Select an option" at bounding box center [76, 118] width 6 height 6
click at [161, 95] on span "Select an option" at bounding box center [164, 96] width 6 height 6
click at [161, 95] on input "Select an option" at bounding box center [164, 96] width 6 height 6
click at [29, 177] on html "Occupational Competency Measurement (OCM) التالي من المجموعة التالية اخترأكثر ا…" at bounding box center [202, 41] width 404 height 304
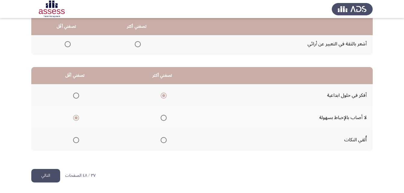
click at [35, 175] on button "التالي" at bounding box center [45, 176] width 29 height 14
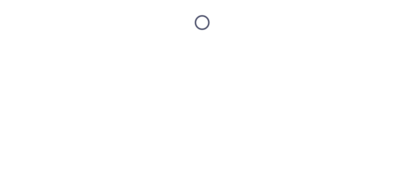
scroll to position [0, 0]
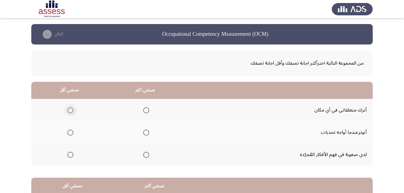
click at [70, 111] on span "Select an option" at bounding box center [70, 110] width 6 height 6
click at [70, 111] on input "Select an option" at bounding box center [70, 110] width 6 height 6
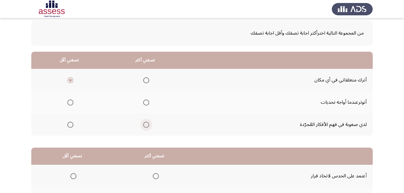
click at [149, 127] on span "Select an option" at bounding box center [146, 125] width 6 height 6
click at [149, 127] on input "Select an option" at bounding box center [146, 125] width 6 height 6
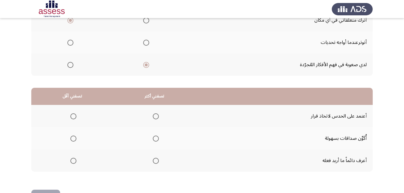
scroll to position [90, 0]
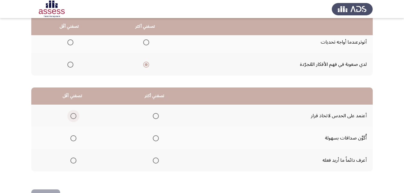
click at [73, 117] on span "Select an option" at bounding box center [73, 116] width 6 height 6
click at [73, 117] on input "Select an option" at bounding box center [73, 116] width 6 height 6
click at [149, 159] on th at bounding box center [154, 160] width 82 height 22
click at [154, 159] on span "Select an option" at bounding box center [156, 161] width 6 height 6
click at [154, 159] on input "Select an option" at bounding box center [156, 161] width 6 height 6
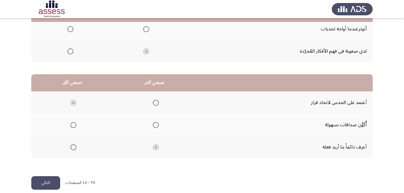
scroll to position [111, 0]
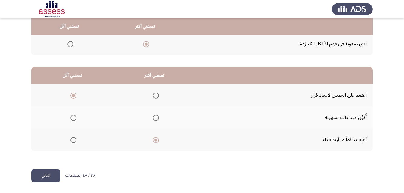
click at [37, 174] on button "التالي" at bounding box center [45, 176] width 29 height 14
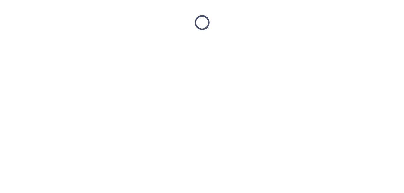
scroll to position [0, 0]
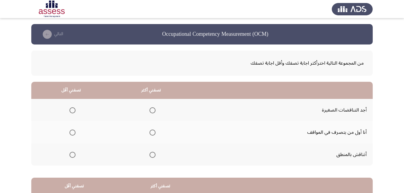
click at [70, 132] on span "Select an option" at bounding box center [72, 133] width 6 height 6
click at [70, 132] on input "Select an option" at bounding box center [72, 133] width 6 height 6
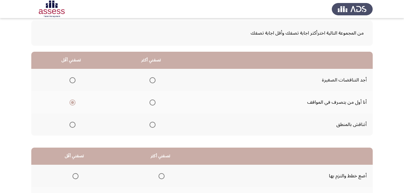
click at [153, 125] on span "Select an option" at bounding box center [152, 125] width 6 height 6
click at [153, 125] on input "Select an option" at bounding box center [152, 125] width 6 height 6
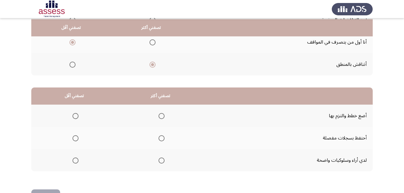
scroll to position [111, 0]
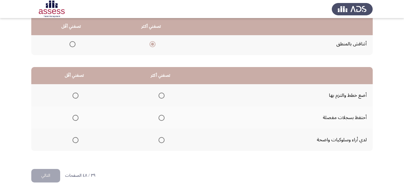
click at [158, 139] on span "Select an option" at bounding box center [161, 140] width 6 height 6
click at [158, 139] on input "Select an option" at bounding box center [161, 140] width 6 height 6
click at [161, 116] on span "Select an option" at bounding box center [161, 118] width 6 height 6
click at [161, 116] on input "Select an option" at bounding box center [161, 118] width 6 height 6
click at [160, 138] on span "Select an option" at bounding box center [161, 140] width 6 height 6
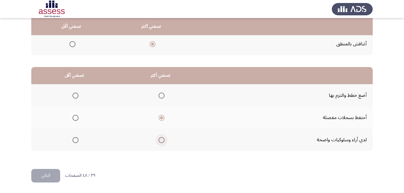
click at [160, 138] on input "Select an option" at bounding box center [161, 140] width 6 height 6
click at [75, 96] on span "Select an option" at bounding box center [75, 96] width 0 height 0
click at [75, 96] on input "Select an option" at bounding box center [75, 96] width 6 height 6
click at [161, 98] on span "Select an option" at bounding box center [161, 96] width 6 height 6
click at [161, 98] on input "Select an option" at bounding box center [161, 96] width 6 height 6
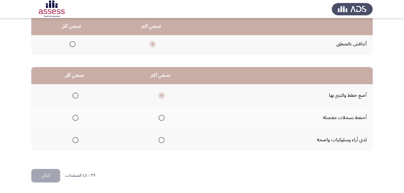
click at [74, 137] on mat-radio-group "Select an option" at bounding box center [74, 140] width 8 height 10
click at [75, 140] on span "Select an option" at bounding box center [75, 140] width 6 height 6
click at [75, 140] on input "Select an option" at bounding box center [75, 140] width 6 height 6
click at [52, 170] on button "التالي" at bounding box center [45, 176] width 29 height 14
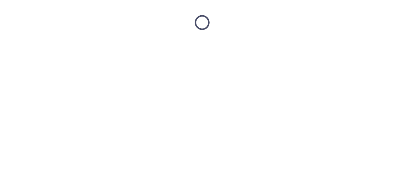
scroll to position [0, 0]
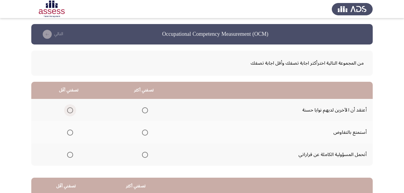
click at [71, 110] on span "Select an option" at bounding box center [70, 110] width 6 height 6
click at [71, 110] on input "Select an option" at bounding box center [70, 110] width 6 height 6
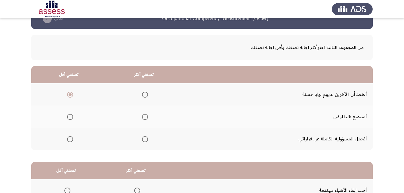
scroll to position [30, 0]
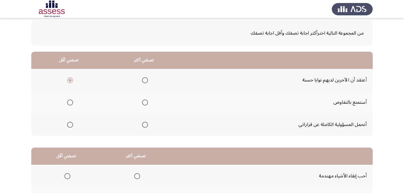
click at [145, 126] on span "Select an option" at bounding box center [145, 125] width 6 height 6
click at [145, 126] on input "Select an option" at bounding box center [145, 125] width 6 height 6
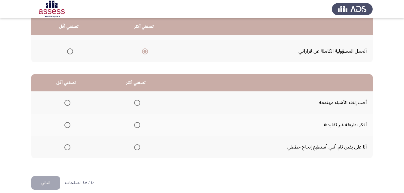
scroll to position [111, 0]
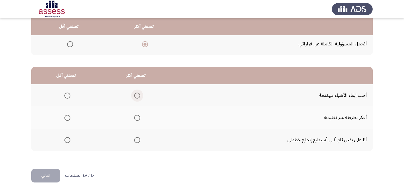
click at [136, 95] on span "Select an option" at bounding box center [137, 96] width 6 height 6
click at [136, 95] on input "Select an option" at bounding box center [137, 96] width 6 height 6
click at [67, 140] on span "Select an option" at bounding box center [67, 140] width 6 height 6
click at [67, 140] on input "Select an option" at bounding box center [67, 140] width 6 height 6
click at [50, 174] on button "التالي" at bounding box center [45, 176] width 29 height 14
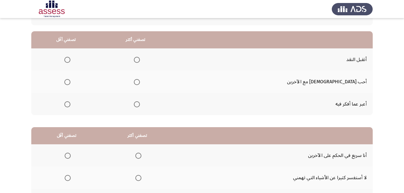
scroll to position [0, 0]
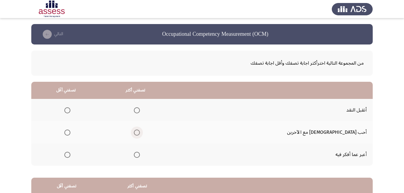
click at [140, 132] on span "Select an option" at bounding box center [137, 133] width 6 height 6
click at [140, 132] on input "Select an option" at bounding box center [137, 133] width 6 height 6
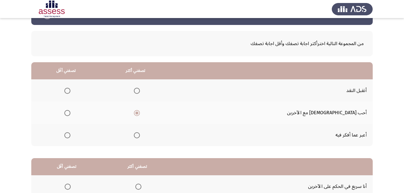
scroll to position [30, 0]
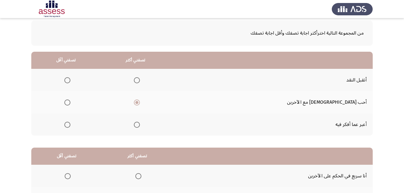
click at [70, 125] on span "Select an option" at bounding box center [67, 125] width 6 height 6
click at [70, 125] on input "Select an option" at bounding box center [67, 125] width 6 height 6
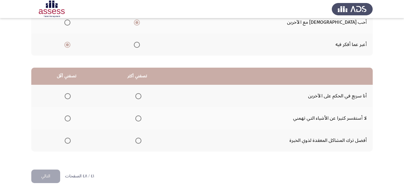
scroll to position [111, 0]
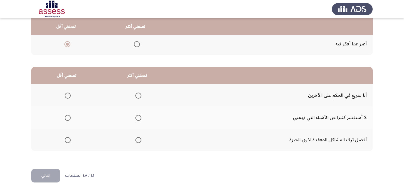
click at [65, 95] on span "Select an option" at bounding box center [68, 96] width 6 height 6
click at [65, 95] on input "Select an option" at bounding box center [68, 96] width 6 height 6
click at [141, 141] on th at bounding box center [137, 140] width 71 height 22
click at [139, 138] on span "Select an option" at bounding box center [138, 140] width 6 height 6
click at [139, 138] on input "Select an option" at bounding box center [138, 140] width 6 height 6
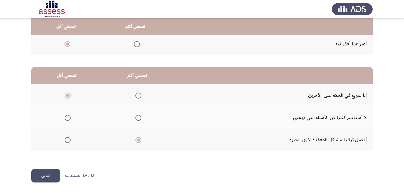
click at [47, 171] on button "التالي" at bounding box center [45, 176] width 29 height 14
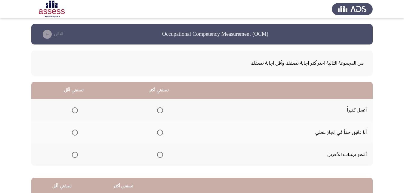
click at [71, 155] on label "Select an option" at bounding box center [73, 155] width 8 height 6
click at [72, 155] on input "Select an option" at bounding box center [75, 155] width 6 height 6
click at [160, 111] on span "Select an option" at bounding box center [160, 110] width 6 height 6
click at [160, 111] on input "Select an option" at bounding box center [160, 110] width 6 height 6
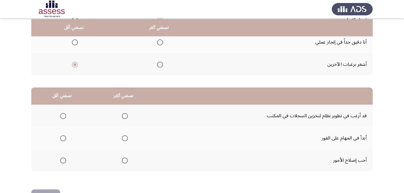
scroll to position [111, 0]
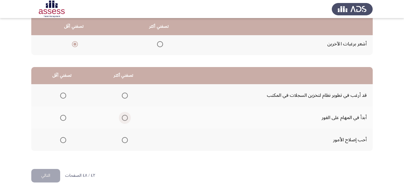
click at [125, 117] on span "Select an option" at bounding box center [125, 118] width 6 height 6
click at [125, 117] on input "Select an option" at bounding box center [125, 118] width 6 height 6
click at [63, 141] on span "Select an option" at bounding box center [63, 140] width 6 height 6
click at [63, 141] on input "Select an option" at bounding box center [63, 140] width 6 height 6
click at [46, 175] on button "التالي" at bounding box center [45, 176] width 29 height 14
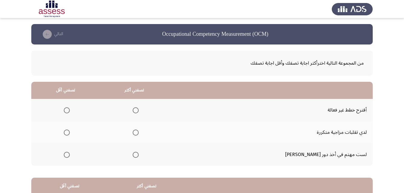
scroll to position [30, 0]
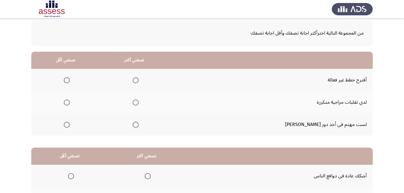
click at [70, 106] on mat-radio-group "Select an option" at bounding box center [65, 102] width 8 height 10
click at [70, 101] on span "Select an option" at bounding box center [67, 103] width 6 height 6
click at [70, 101] on input "Select an option" at bounding box center [67, 103] width 6 height 6
click at [139, 123] on span "Select an option" at bounding box center [136, 125] width 6 height 6
click at [139, 123] on input "Select an option" at bounding box center [136, 125] width 6 height 6
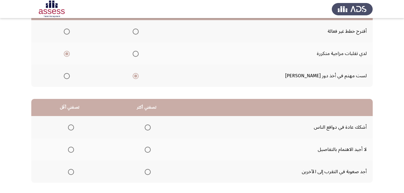
scroll to position [111, 0]
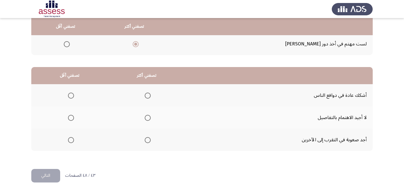
click at [146, 96] on span "Select an option" at bounding box center [148, 96] width 6 height 6
click at [146, 96] on input "Select an option" at bounding box center [148, 96] width 6 height 6
click at [69, 116] on span "Select an option" at bounding box center [71, 118] width 6 height 6
click at [69, 116] on input "Select an option" at bounding box center [71, 118] width 6 height 6
click at [42, 178] on button "التالي" at bounding box center [45, 176] width 29 height 14
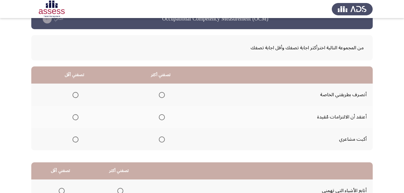
scroll to position [30, 0]
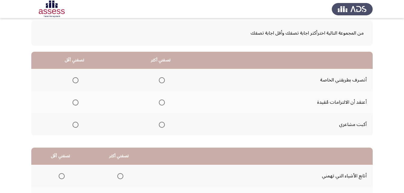
click at [163, 122] on span "Select an option" at bounding box center [162, 125] width 6 height 6
click at [163, 122] on input "Select an option" at bounding box center [162, 125] width 6 height 6
click at [76, 79] on span "Select an option" at bounding box center [75, 80] width 6 height 6
click at [76, 79] on input "Select an option" at bounding box center [75, 80] width 6 height 6
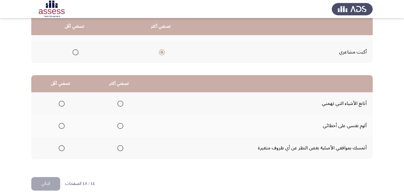
scroll to position [111, 0]
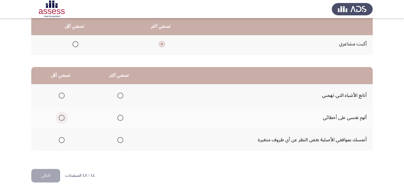
click at [61, 116] on span "Select an option" at bounding box center [62, 118] width 6 height 6
click at [61, 116] on input "Select an option" at bounding box center [62, 118] width 6 height 6
click at [117, 94] on span "Select an option" at bounding box center [120, 96] width 6 height 6
click at [117, 94] on input "Select an option" at bounding box center [120, 96] width 6 height 6
click at [48, 172] on button "التالي" at bounding box center [45, 176] width 29 height 14
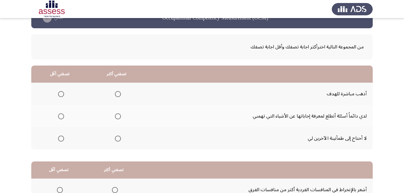
scroll to position [30, 0]
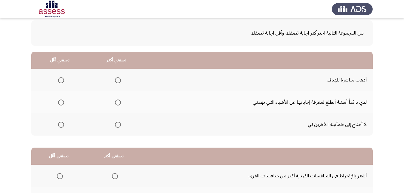
click at [120, 80] on span "Select an option" at bounding box center [118, 80] width 6 height 6
click at [120, 80] on input "Select an option" at bounding box center [118, 80] width 6 height 6
click at [119, 102] on span "Select an option" at bounding box center [118, 103] width 6 height 6
click at [119, 102] on input "Select an option" at bounding box center [118, 103] width 6 height 6
click at [115, 80] on span "Select an option" at bounding box center [118, 80] width 6 height 6
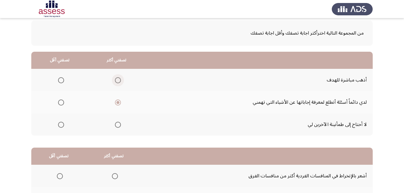
click at [115, 80] on input "Select an option" at bounding box center [118, 80] width 6 height 6
click at [60, 126] on span "Select an option" at bounding box center [61, 125] width 6 height 6
click at [60, 126] on input "Select an option" at bounding box center [61, 125] width 6 height 6
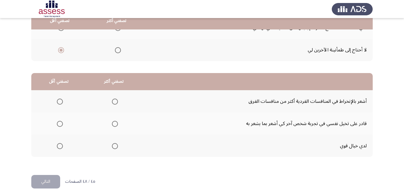
scroll to position [111, 0]
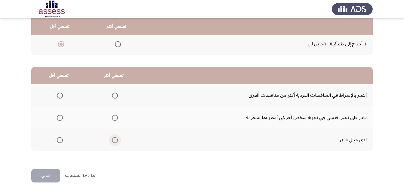
click at [113, 140] on span "Select an option" at bounding box center [115, 140] width 6 height 6
click at [113, 140] on input "Select an option" at bounding box center [115, 140] width 6 height 6
click at [62, 115] on span "Select an option" at bounding box center [60, 118] width 6 height 6
click at [62, 115] on input "Select an option" at bounding box center [60, 118] width 6 height 6
click at [49, 176] on button "التالي" at bounding box center [45, 176] width 29 height 14
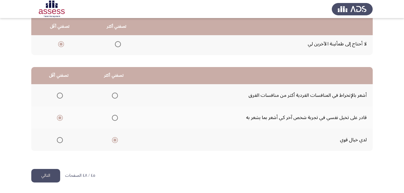
scroll to position [0, 0]
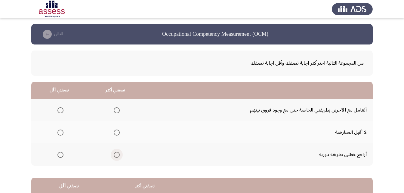
click at [116, 154] on span "Select an option" at bounding box center [117, 155] width 6 height 6
click at [116, 154] on input "Select an option" at bounding box center [117, 155] width 6 height 6
click at [60, 133] on span "Select an option" at bounding box center [60, 133] width 0 height 0
click at [60, 132] on input "Select an option" at bounding box center [60, 133] width 6 height 6
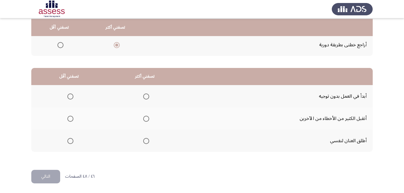
scroll to position [111, 0]
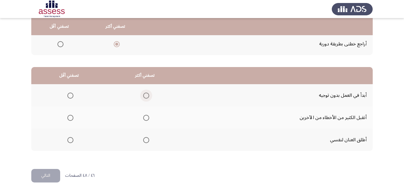
click at [144, 94] on span "Select an option" at bounding box center [146, 96] width 6 height 6
click at [144, 94] on input "Select an option" at bounding box center [146, 96] width 6 height 6
click at [69, 141] on span "Select an option" at bounding box center [70, 140] width 6 height 6
click at [69, 141] on input "Select an option" at bounding box center [70, 140] width 6 height 6
click at [68, 119] on span "Select an option" at bounding box center [70, 118] width 6 height 6
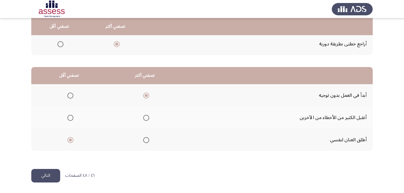
click at [68, 119] on input "Select an option" at bounding box center [70, 118] width 6 height 6
click at [52, 174] on button "التالي" at bounding box center [45, 176] width 29 height 14
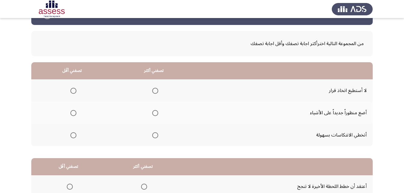
scroll to position [30, 0]
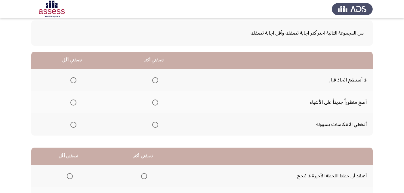
click at [155, 121] on mat-radio-button "Select an option" at bounding box center [154, 124] width 8 height 6
click at [155, 124] on span "Select an option" at bounding box center [155, 125] width 6 height 6
click at [155, 124] on input "Select an option" at bounding box center [155, 125] width 6 height 6
click at [73, 80] on span "Select an option" at bounding box center [73, 80] width 0 height 0
click at [73, 80] on input "Select an option" at bounding box center [73, 80] width 6 height 6
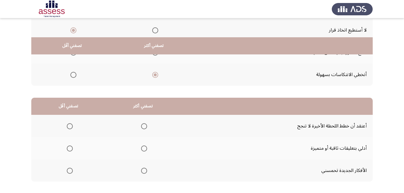
scroll to position [111, 0]
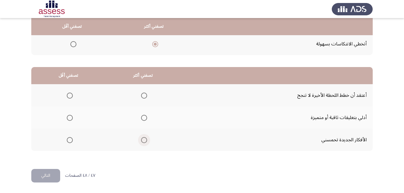
click at [141, 140] on span "Select an option" at bounding box center [144, 140] width 6 height 6
click at [141, 140] on input "Select an option" at bounding box center [144, 140] width 6 height 6
click at [67, 96] on span "Select an option" at bounding box center [70, 96] width 6 height 6
click at [67, 96] on input "Select an option" at bounding box center [70, 96] width 6 height 6
click at [45, 176] on button "التالي" at bounding box center [45, 176] width 29 height 14
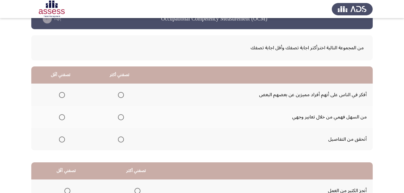
scroll to position [30, 0]
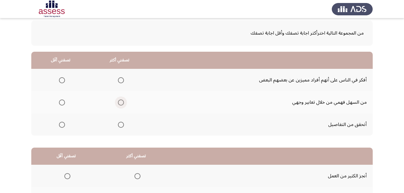
click at [122, 103] on span "Select an option" at bounding box center [121, 103] width 6 height 6
click at [122, 103] on input "Select an option" at bounding box center [121, 103] width 6 height 6
click at [64, 78] on span "Select an option" at bounding box center [62, 80] width 6 height 6
click at [64, 78] on input "Select an option" at bounding box center [62, 80] width 6 height 6
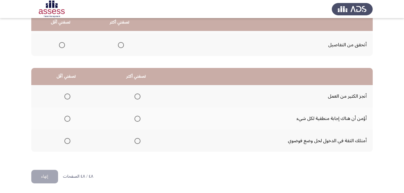
scroll to position [111, 0]
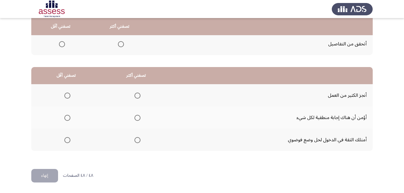
click at [135, 93] on span "Select an option" at bounding box center [137, 96] width 6 height 6
click at [135, 93] on input "Select an option" at bounding box center [137, 96] width 6 height 6
click at [137, 142] on span "Select an option" at bounding box center [137, 140] width 6 height 6
click at [137, 142] on input "Select an option" at bounding box center [137, 140] width 6 height 6
click at [136, 94] on span "Select an option" at bounding box center [137, 96] width 6 height 6
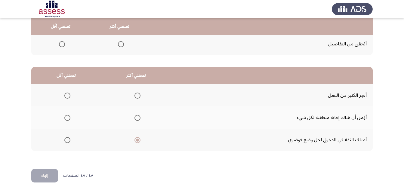
click at [136, 94] on input "Select an option" at bounding box center [137, 96] width 6 height 6
click at [66, 140] on span "Select an option" at bounding box center [67, 140] width 6 height 6
click at [66, 140] on input "Select an option" at bounding box center [67, 140] width 6 height 6
click at [47, 173] on button "إنهاء" at bounding box center [44, 176] width 27 height 14
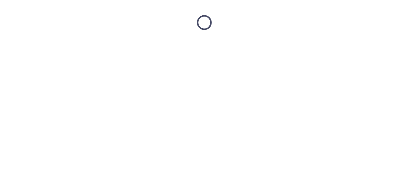
scroll to position [0, 0]
